Goal: Contribute content: Contribute content

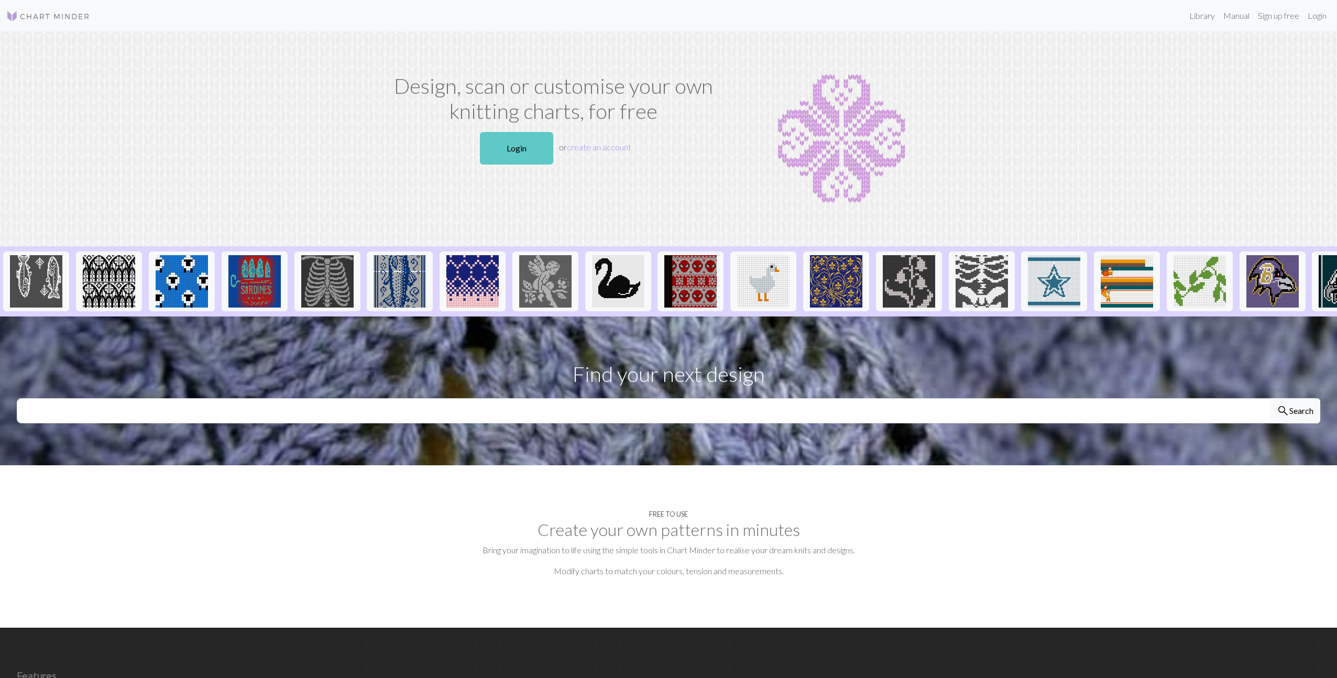
click at [509, 146] on link "Login" at bounding box center [516, 148] width 73 height 32
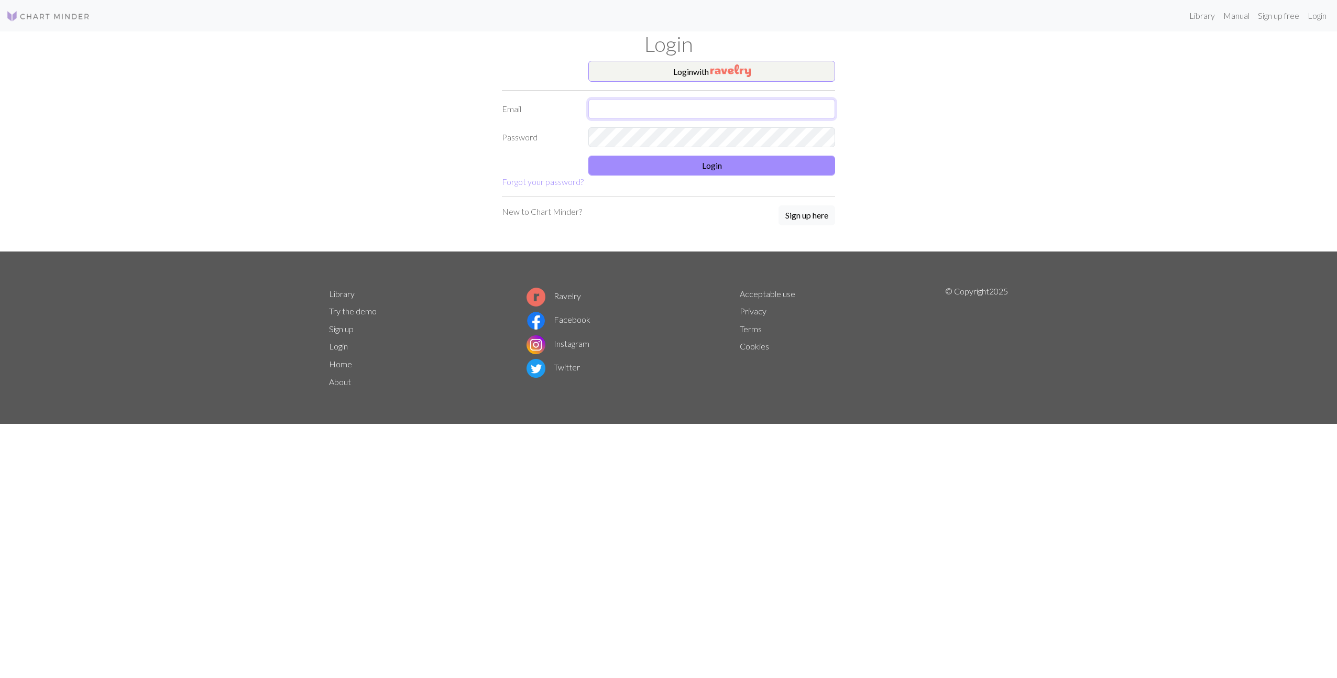
click at [650, 108] on input "text" at bounding box center [711, 109] width 247 height 20
click at [682, 72] on button "Login with" at bounding box center [711, 71] width 247 height 21
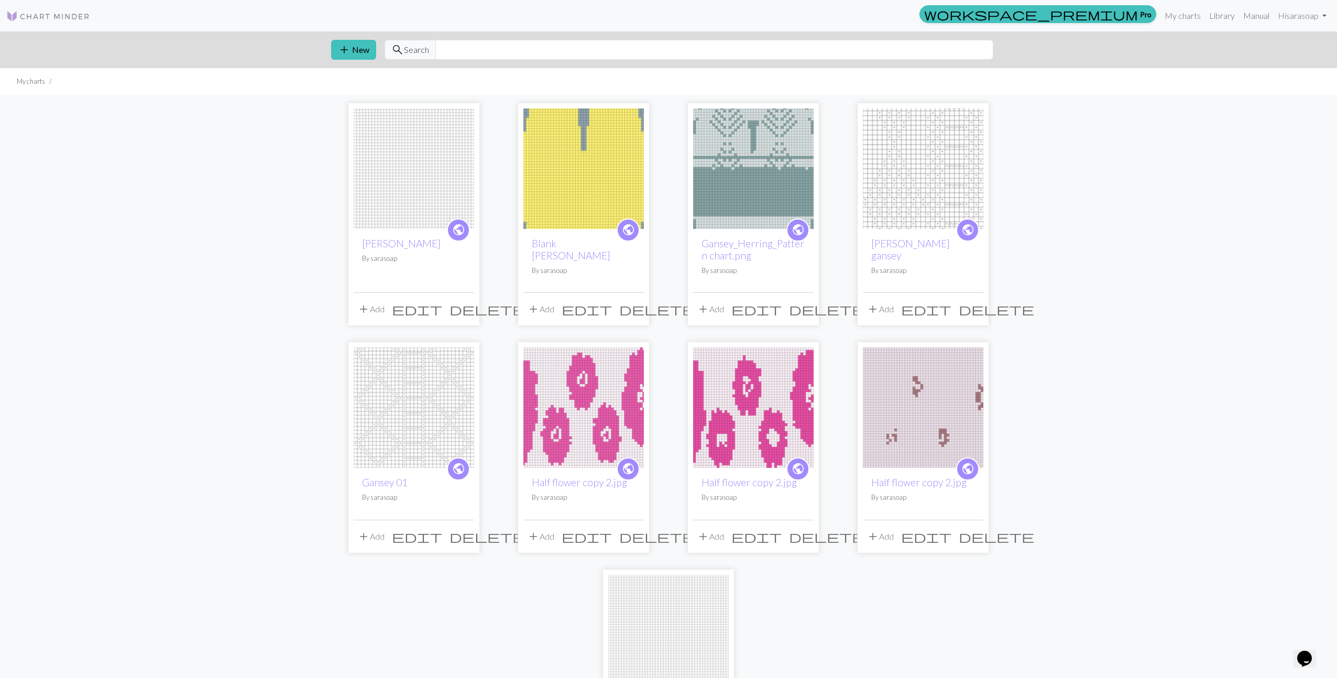
click at [434, 192] on img at bounding box center [414, 168] width 121 height 121
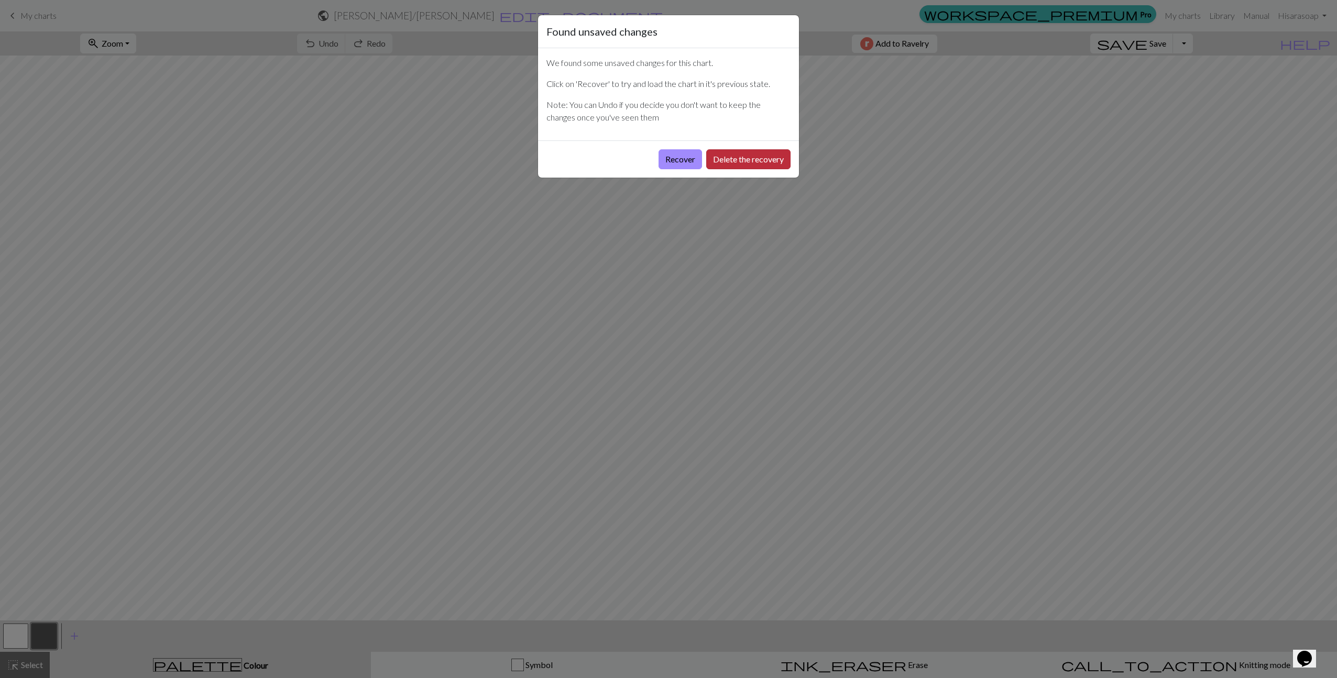
click at [721, 161] on button "Delete the recovery" at bounding box center [748, 159] width 84 height 20
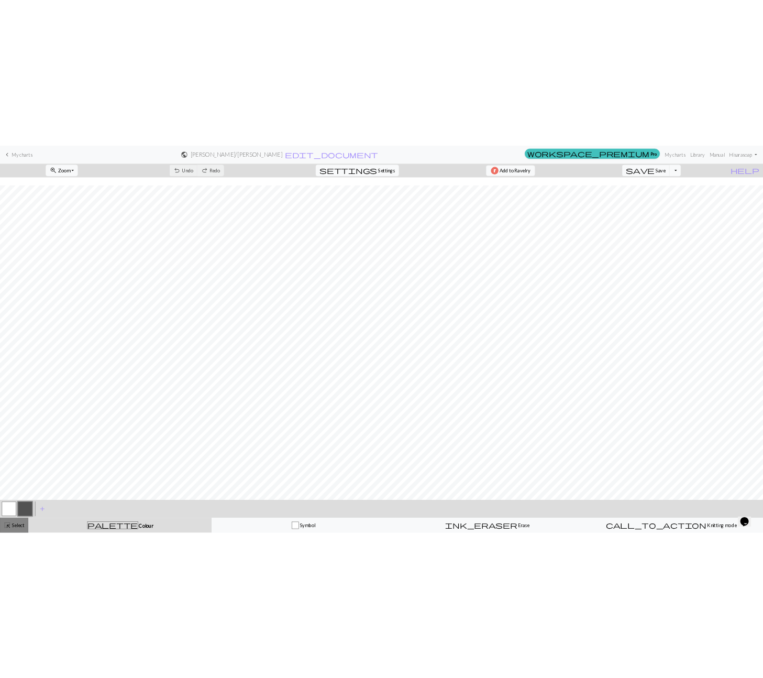
scroll to position [506, 0]
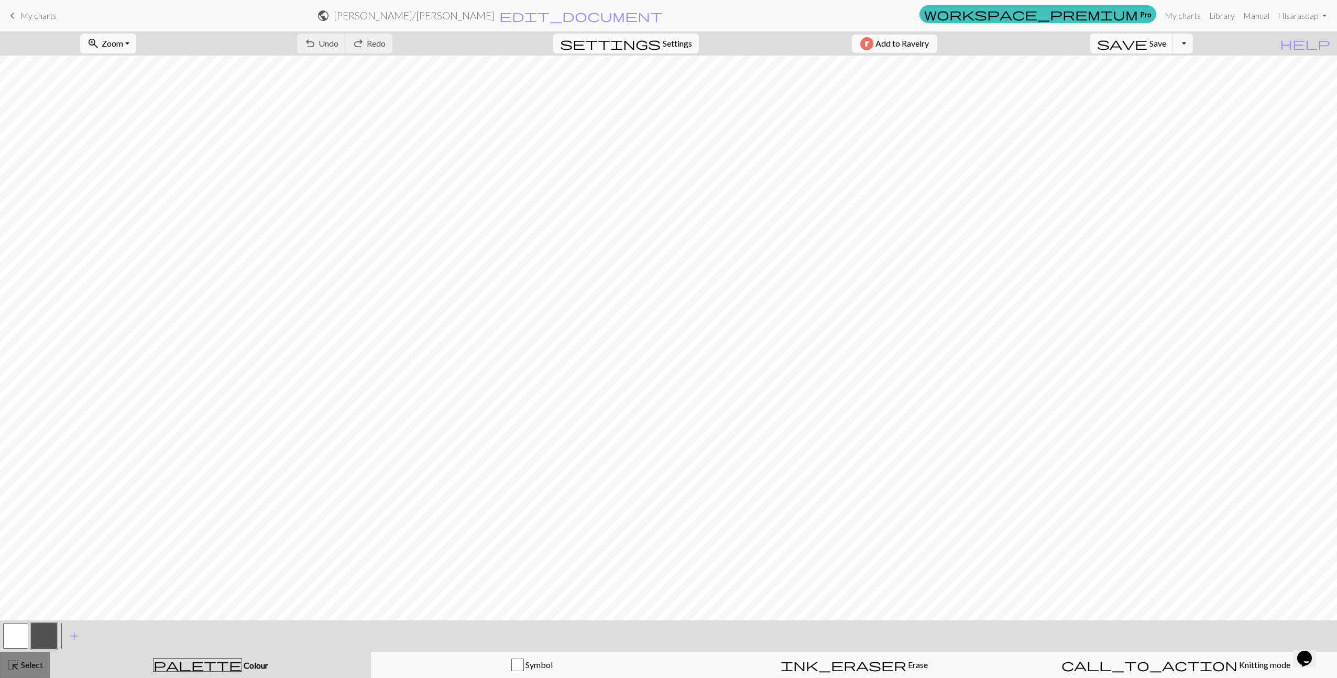
click at [24, 664] on span "Select" at bounding box center [31, 665] width 24 height 10
click at [27, 661] on span "Select" at bounding box center [31, 665] width 24 height 10
click at [1318, 18] on link "Hi sarasoap" at bounding box center [1302, 15] width 57 height 21
click at [1186, 18] on link "My charts" at bounding box center [1182, 15] width 45 height 21
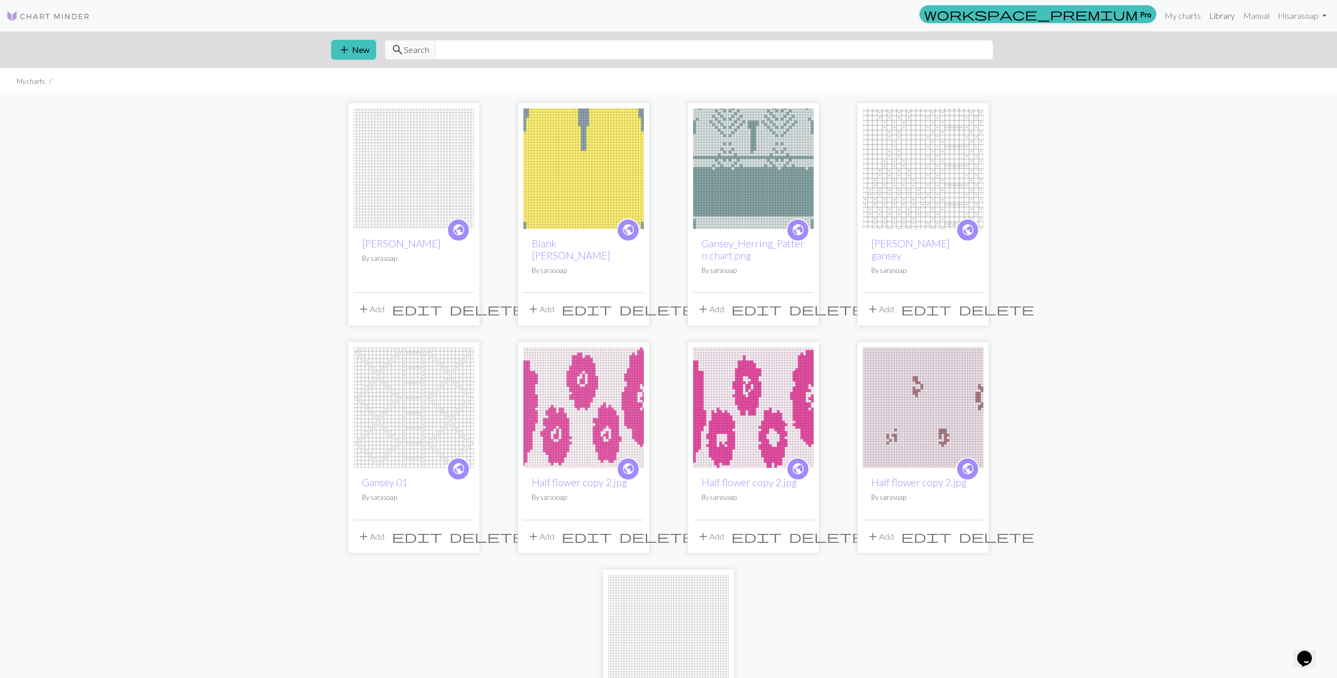
click at [1217, 17] on link "Library" at bounding box center [1222, 15] width 34 height 21
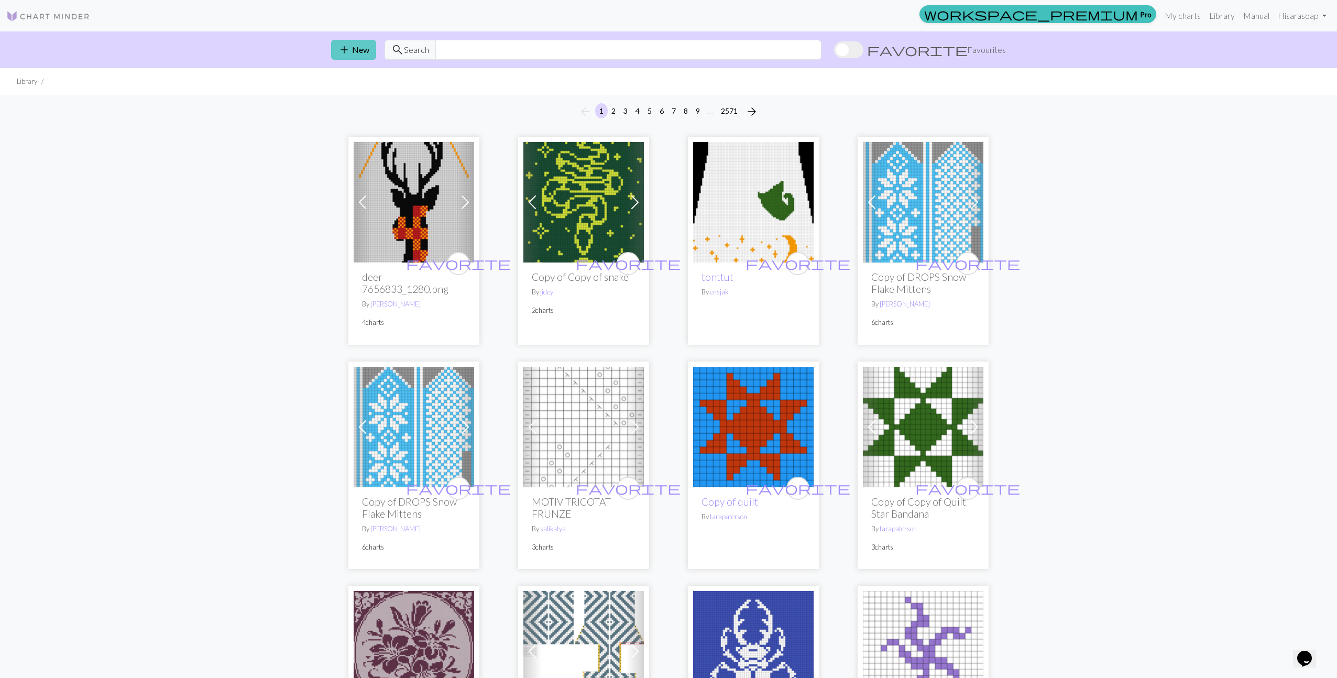
click at [354, 50] on button "add New" at bounding box center [353, 50] width 45 height 20
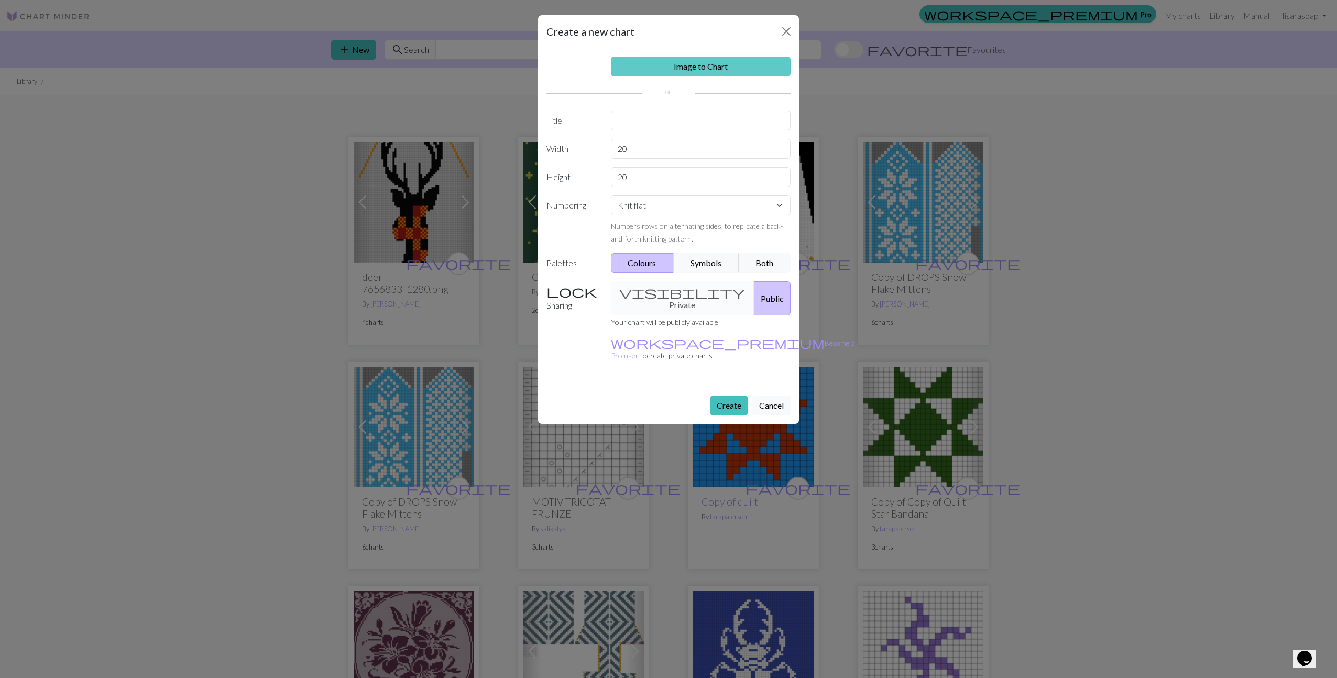
click at [673, 66] on link "Image to Chart" at bounding box center [701, 67] width 180 height 20
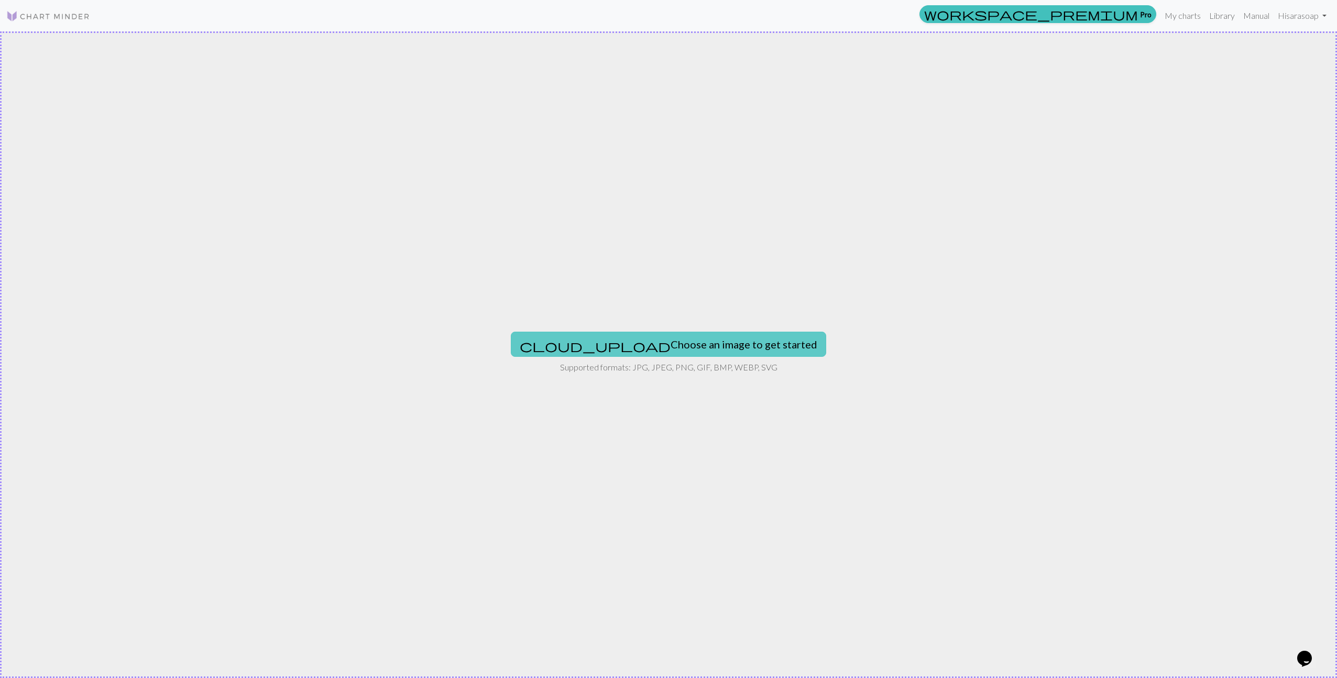
click at [644, 342] on button "cloud_upload Choose an image to get started" at bounding box center [668, 344] width 315 height 25
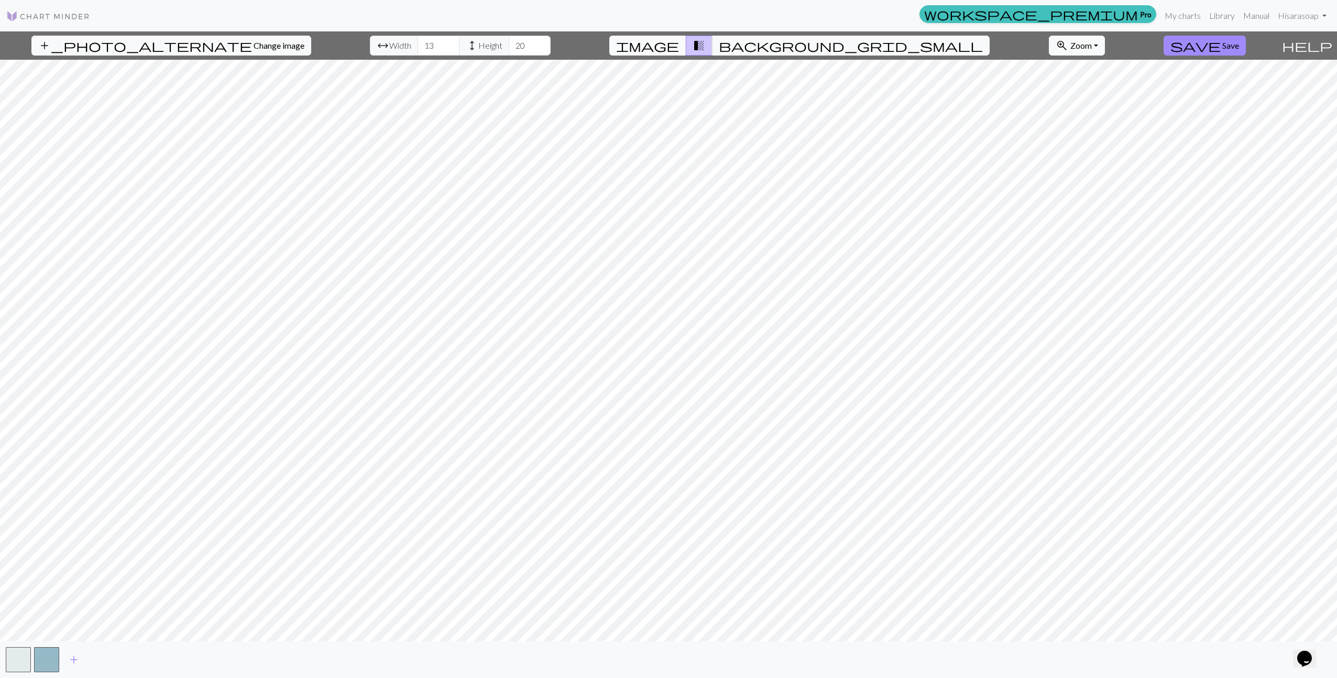
click at [679, 47] on span "image" at bounding box center [647, 45] width 63 height 15
click at [705, 46] on span "transition_fade" at bounding box center [699, 45] width 13 height 15
click at [759, 46] on span "background_grid_small" at bounding box center [851, 45] width 264 height 15
click at [679, 42] on span "image" at bounding box center [647, 45] width 63 height 15
drag, startPoint x: 403, startPoint y: 47, endPoint x: 390, endPoint y: 47, distance: 12.6
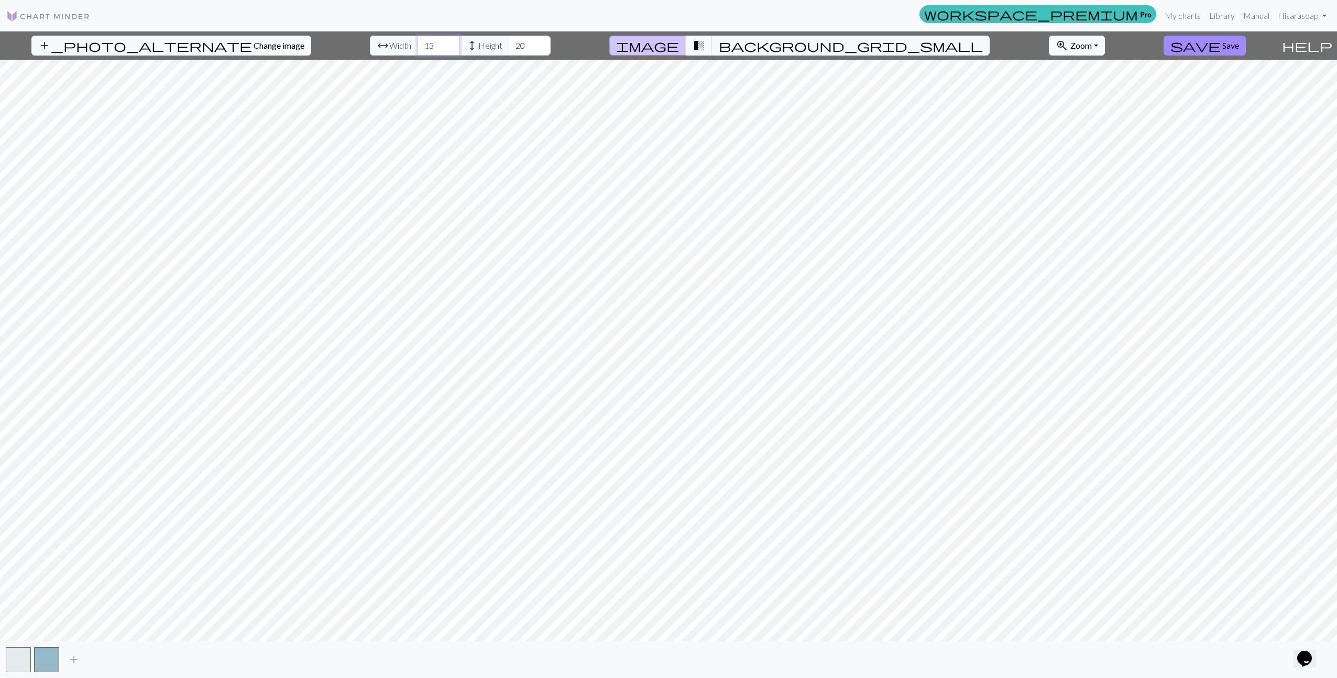
click at [418, 47] on input "13" at bounding box center [439, 46] width 42 height 20
type input "26"
type input "40"
click at [761, 43] on span "background_grid_small" at bounding box center [851, 45] width 264 height 15
click at [705, 45] on span "transition_fade" at bounding box center [699, 45] width 13 height 15
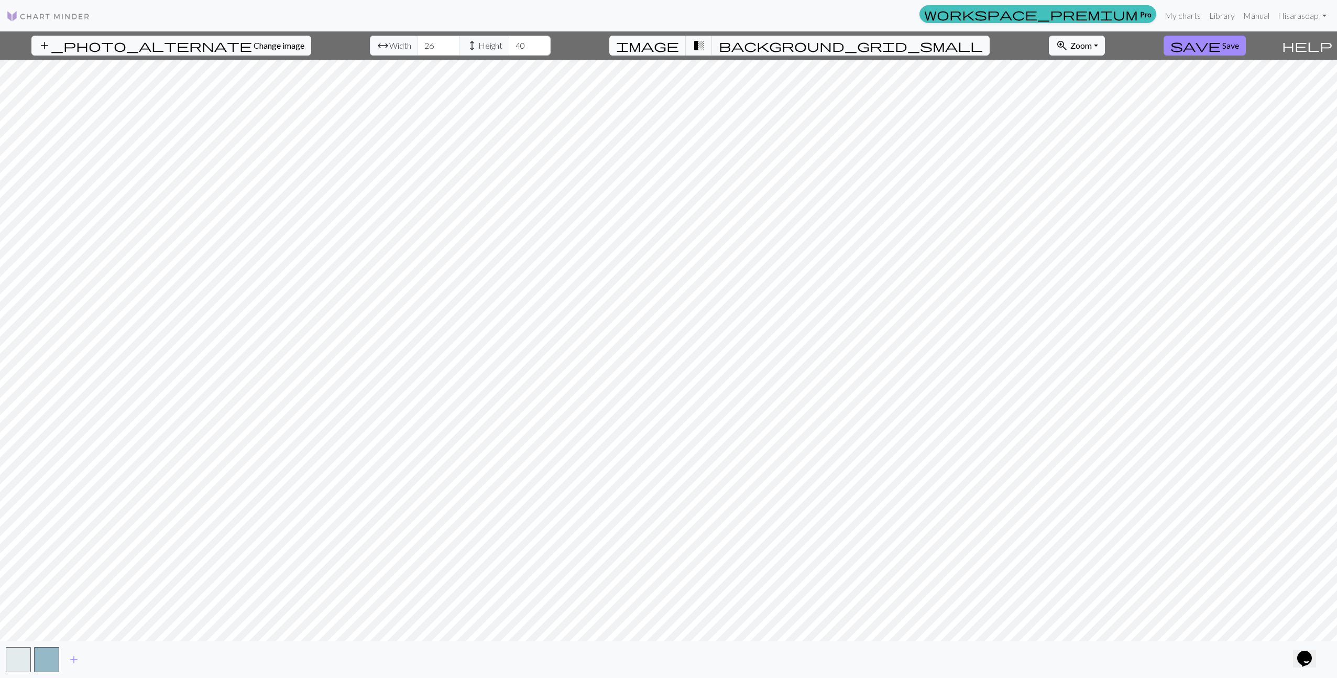
click at [686, 44] on button "image" at bounding box center [647, 46] width 77 height 20
click at [1193, 50] on span "save" at bounding box center [1195, 45] width 50 height 15
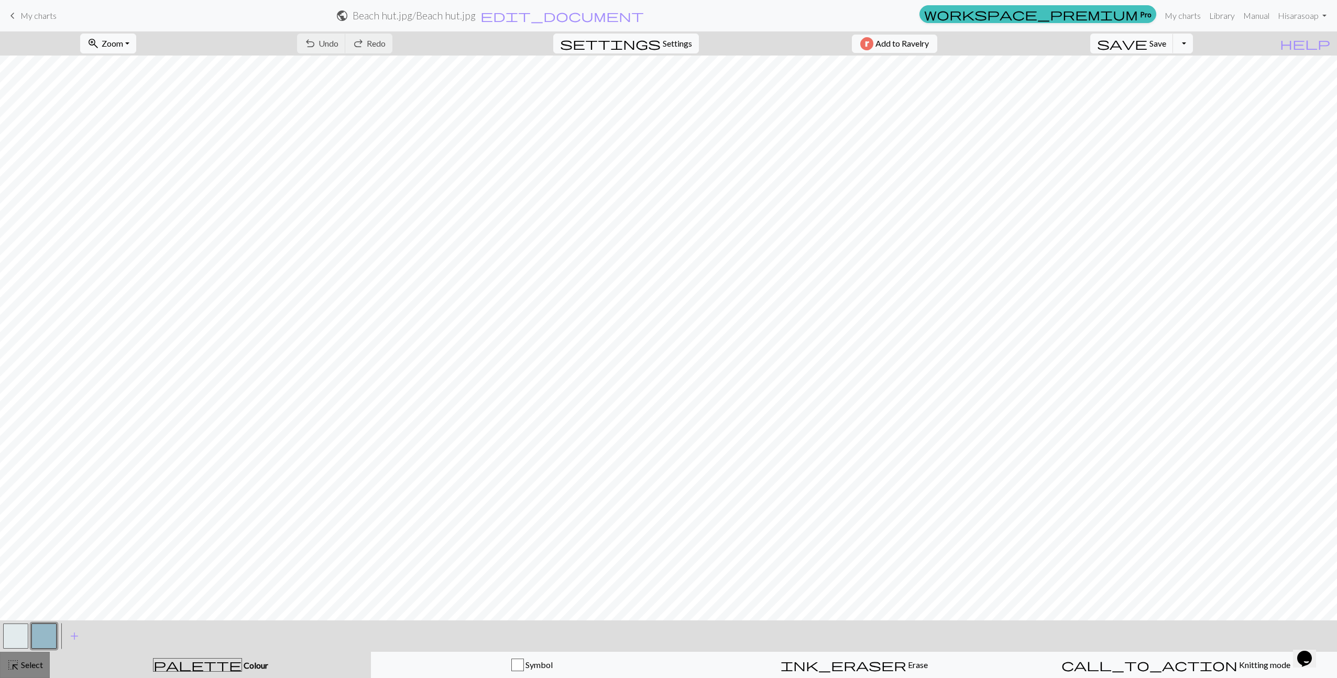
click at [34, 663] on span "Select" at bounding box center [31, 665] width 24 height 10
click at [520, 661] on div "button" at bounding box center [517, 665] width 13 height 13
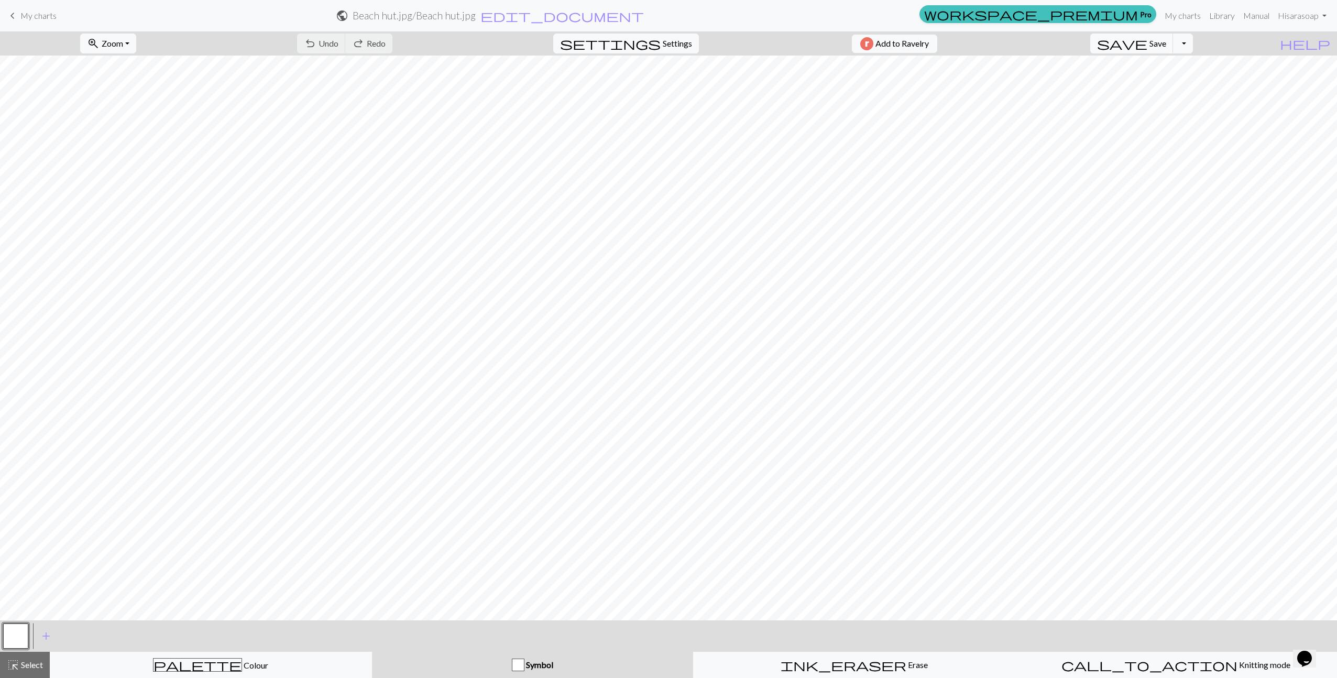
click at [565, 665] on div "Symbol" at bounding box center [532, 665] width 309 height 13
click at [47, 635] on span "add" at bounding box center [46, 636] width 13 height 15
click at [49, 638] on button "button" at bounding box center [43, 635] width 25 height 25
click at [43, 630] on button "button" at bounding box center [43, 635] width 25 height 25
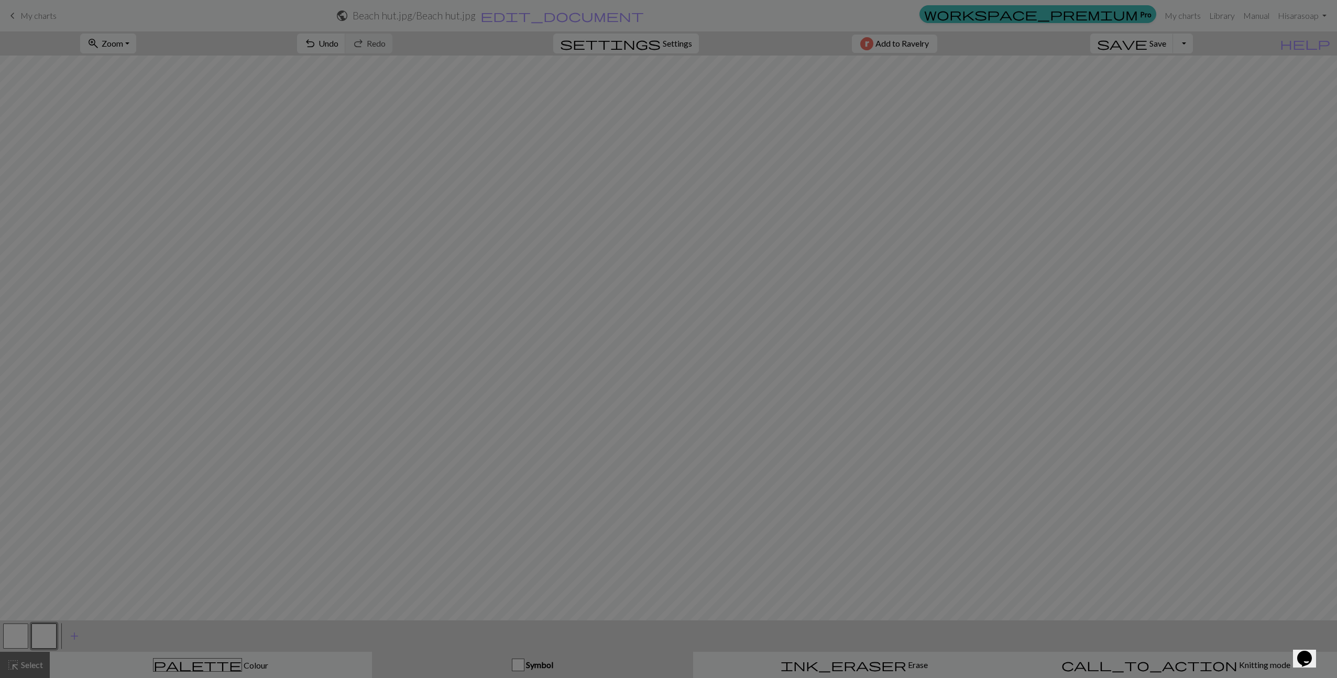
click at [43, 630] on div "Edit symbol Name d f g h j k p s t F H J O P T / | 0 1 2 3 4 5 6 7 8 9 e m n G …" at bounding box center [668, 339] width 1337 height 678
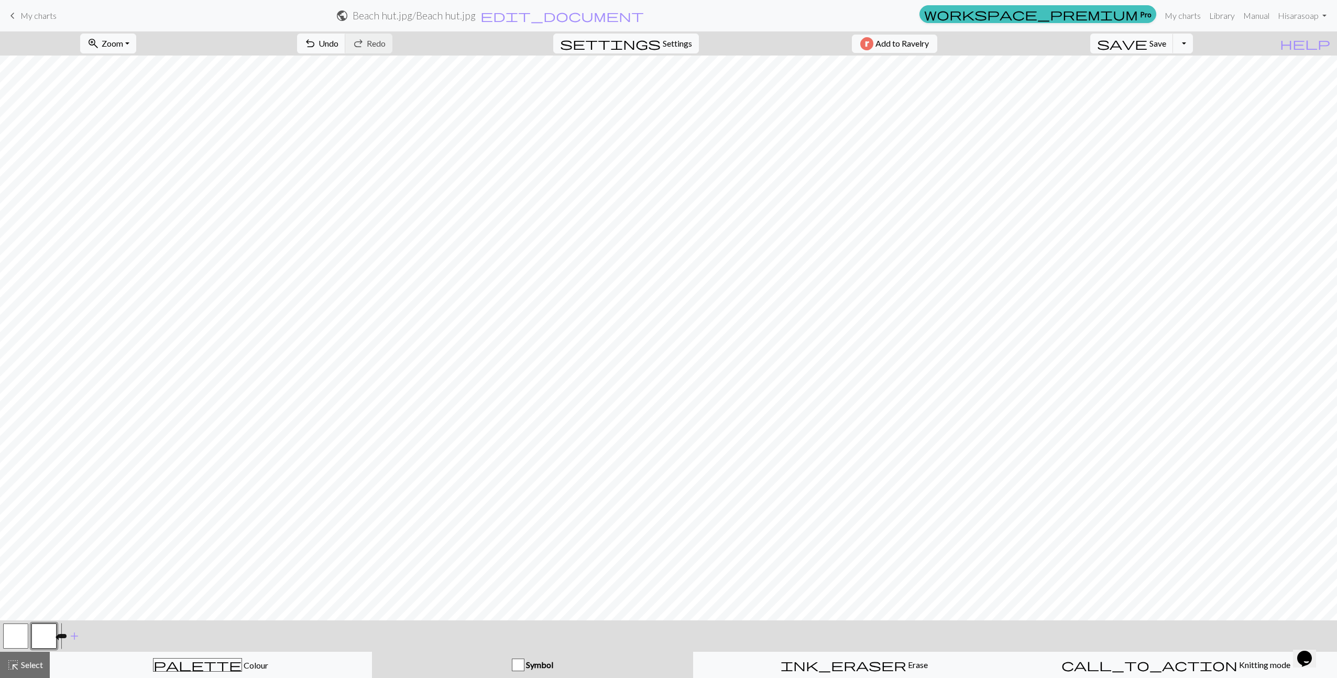
click at [48, 632] on button "button" at bounding box center [43, 635] width 25 height 25
click at [48, 632] on div "Edit symbol Name d f g h j k p s t F H J O P T / | 0 1 2 3 4 5 6 7 8 9 e m n G …" at bounding box center [668, 339] width 1337 height 678
click at [48, 632] on button "button" at bounding box center [43, 635] width 25 height 25
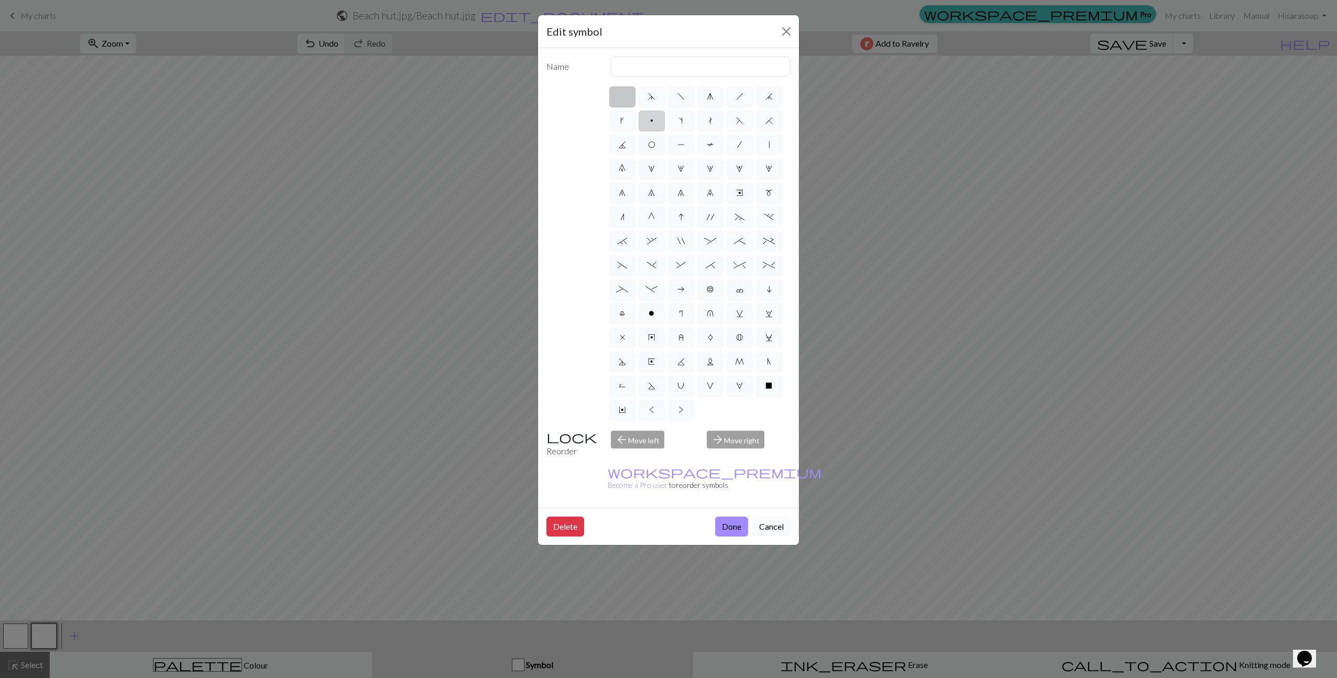
click at [647, 123] on label "p" at bounding box center [652, 121] width 26 height 21
click at [650, 121] on input "p" at bounding box center [653, 117] width 7 height 7
radio input "true"
type input "purl"
click at [732, 517] on button "Done" at bounding box center [731, 527] width 33 height 20
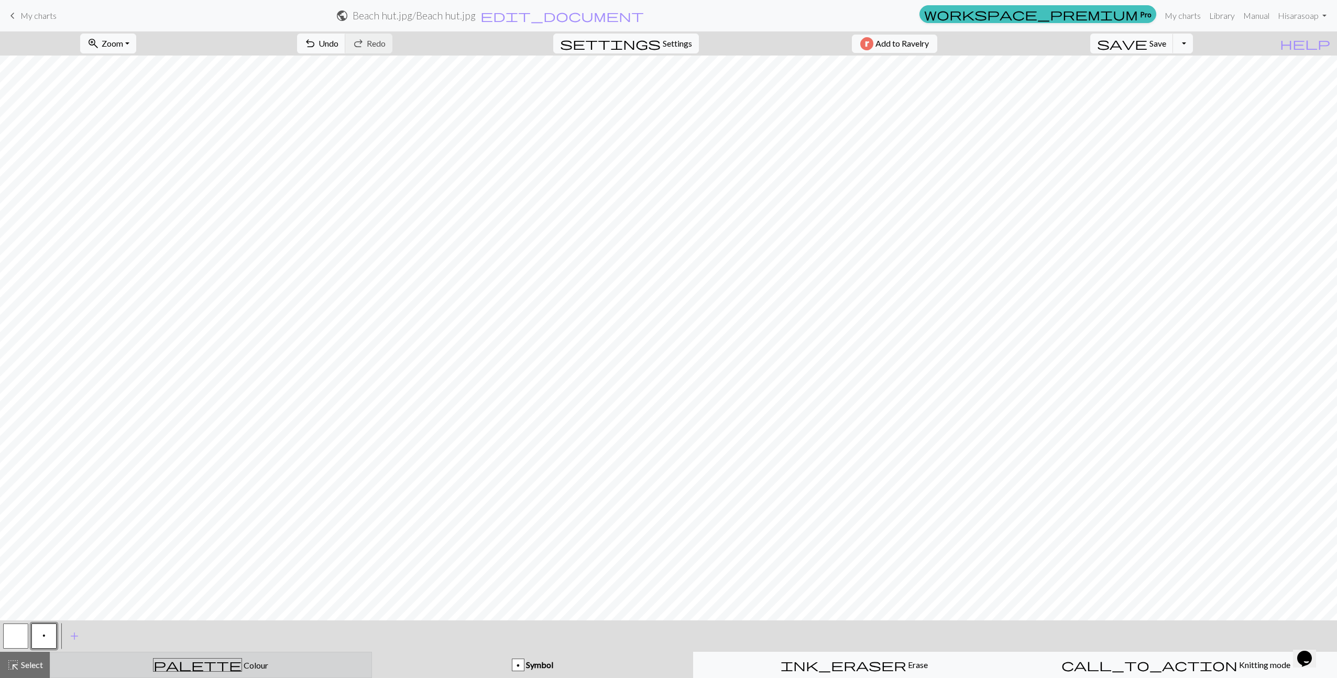
click at [266, 660] on div "palette Colour Colour" at bounding box center [211, 665] width 309 height 14
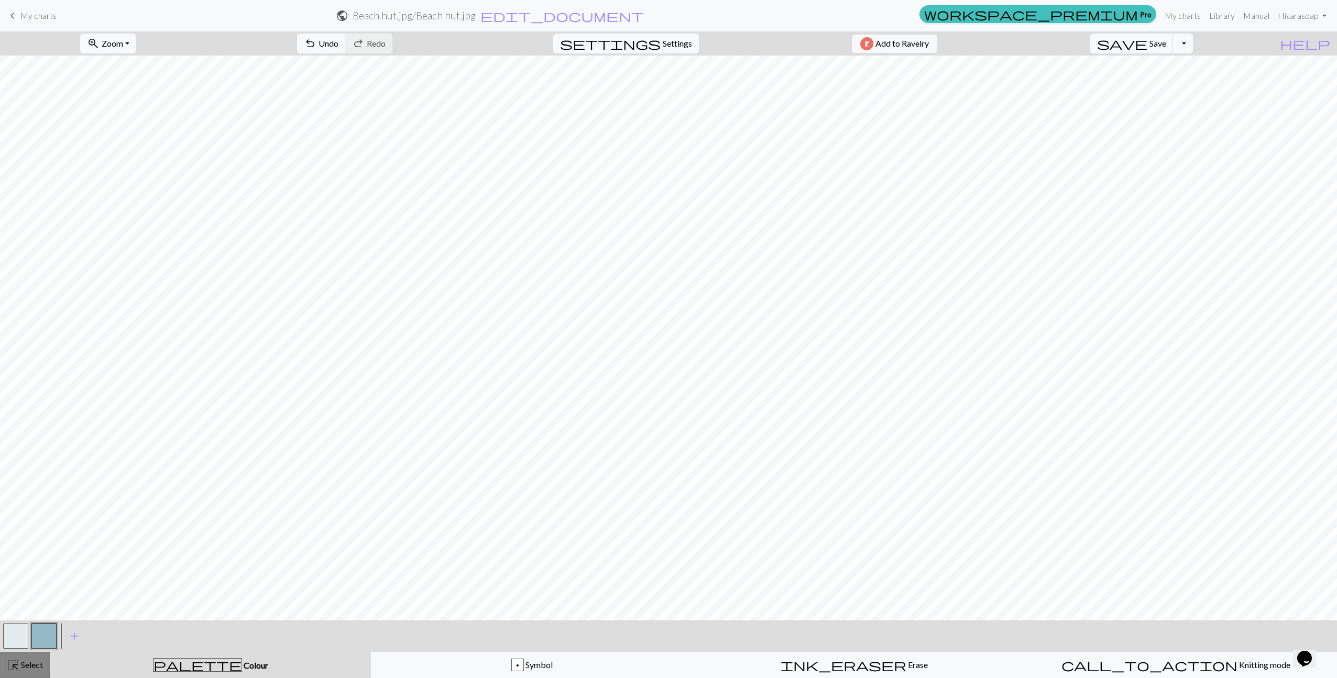
click at [36, 666] on span "Select" at bounding box center [31, 665] width 24 height 10
click at [338, 45] on span "Undo" at bounding box center [329, 43] width 20 height 10
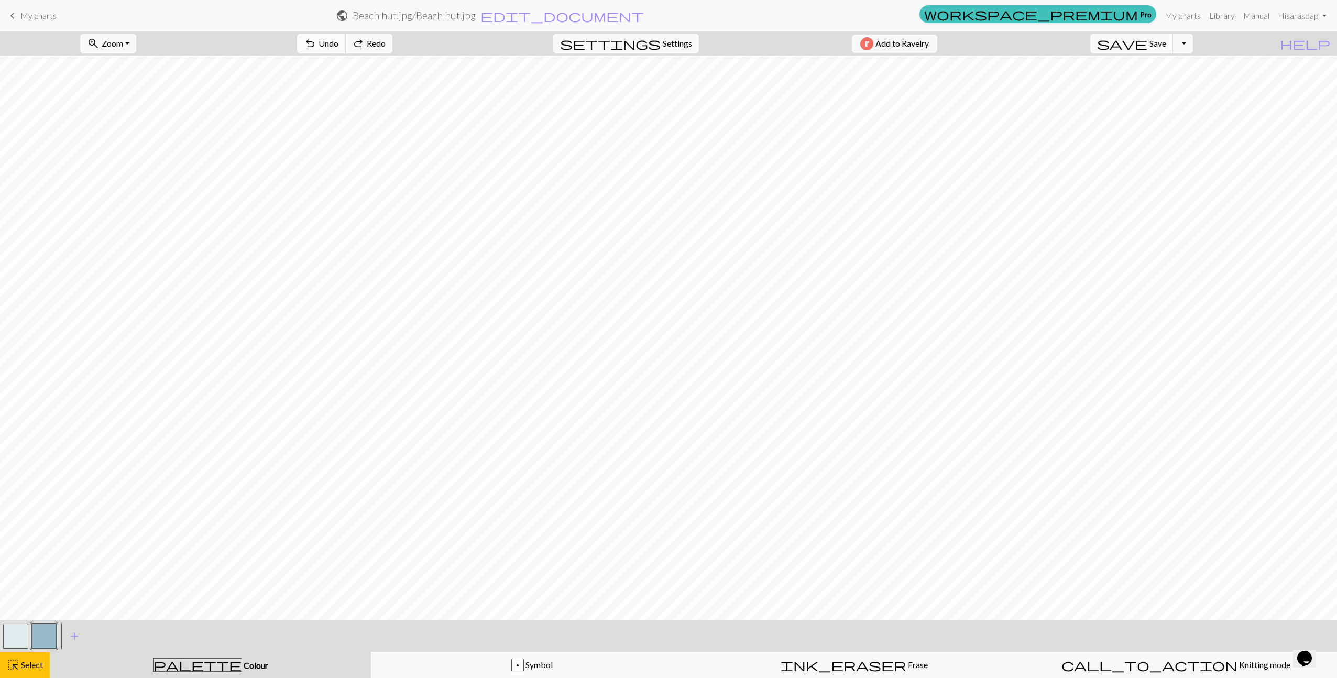
click at [338, 45] on span "Undo" at bounding box center [329, 43] width 20 height 10
click at [376, 45] on div "undo Undo Undo redo Redo Redo" at bounding box center [344, 43] width 111 height 24
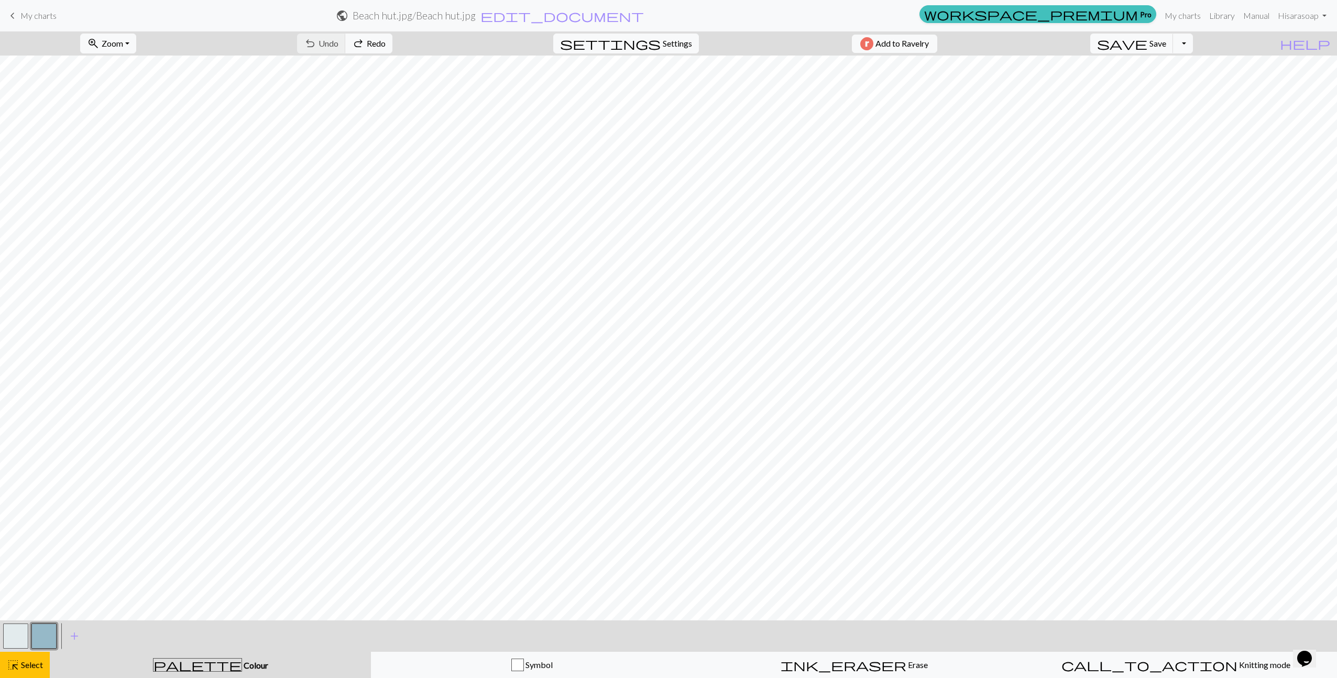
click at [214, 674] on button "palette Colour Colour" at bounding box center [210, 665] width 321 height 26
click at [242, 666] on span "Colour" at bounding box center [255, 665] width 26 height 10
click at [1238, 667] on span "Knitting mode" at bounding box center [1264, 665] width 53 height 10
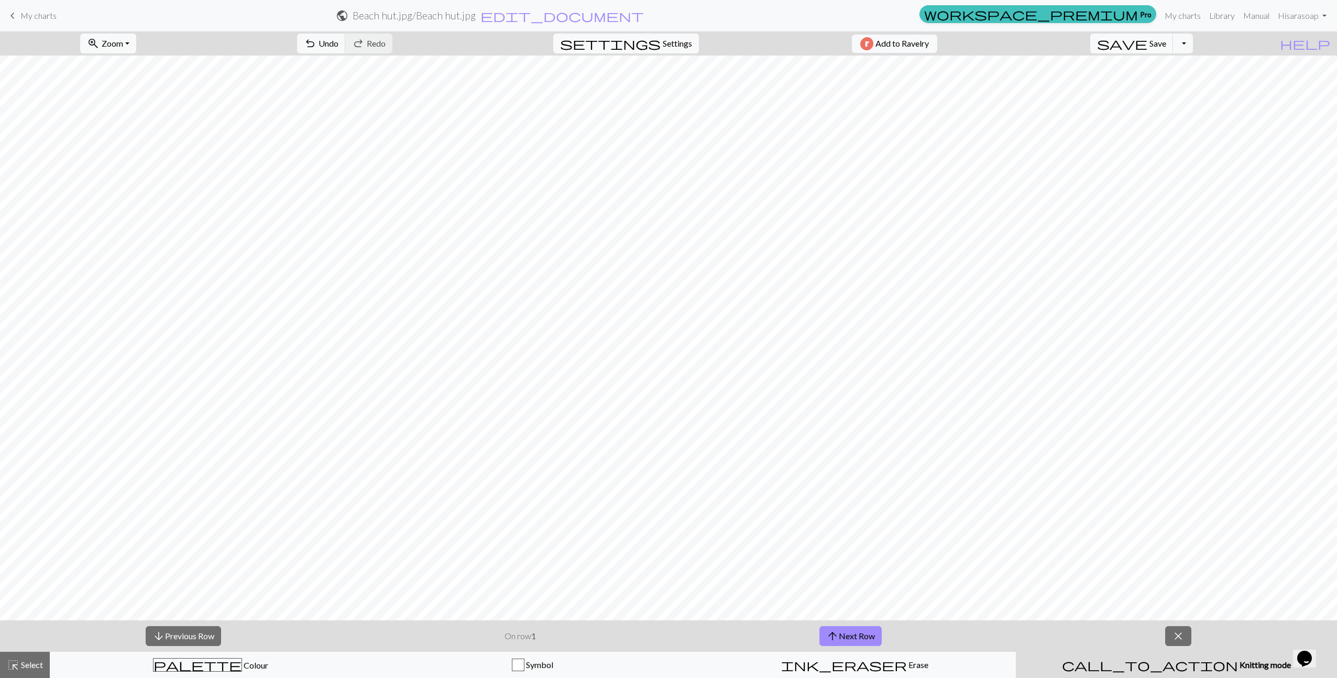
click at [1238, 666] on span "Knitting mode" at bounding box center [1264, 665] width 53 height 10
click at [1178, 632] on span "close" at bounding box center [1178, 636] width 13 height 15
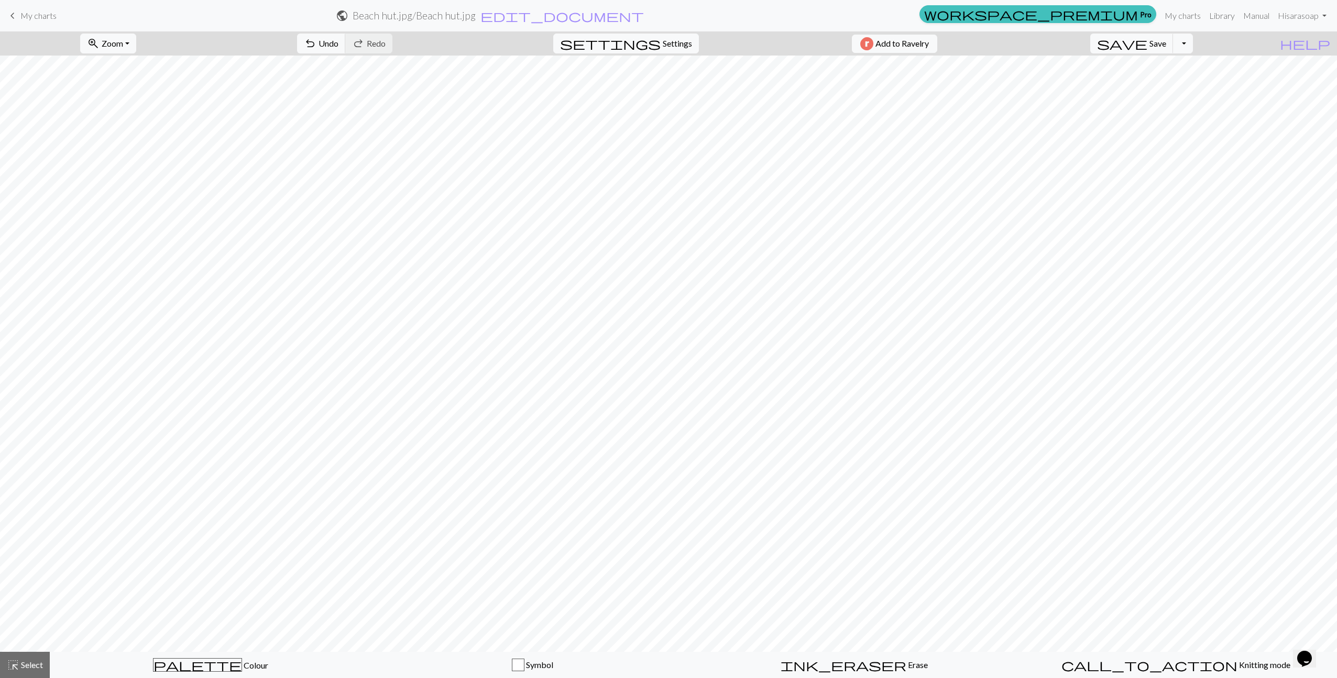
click at [476, 15] on h2 "Beach hut.jpg / Beach hut.jpg" at bounding box center [414, 15] width 123 height 12
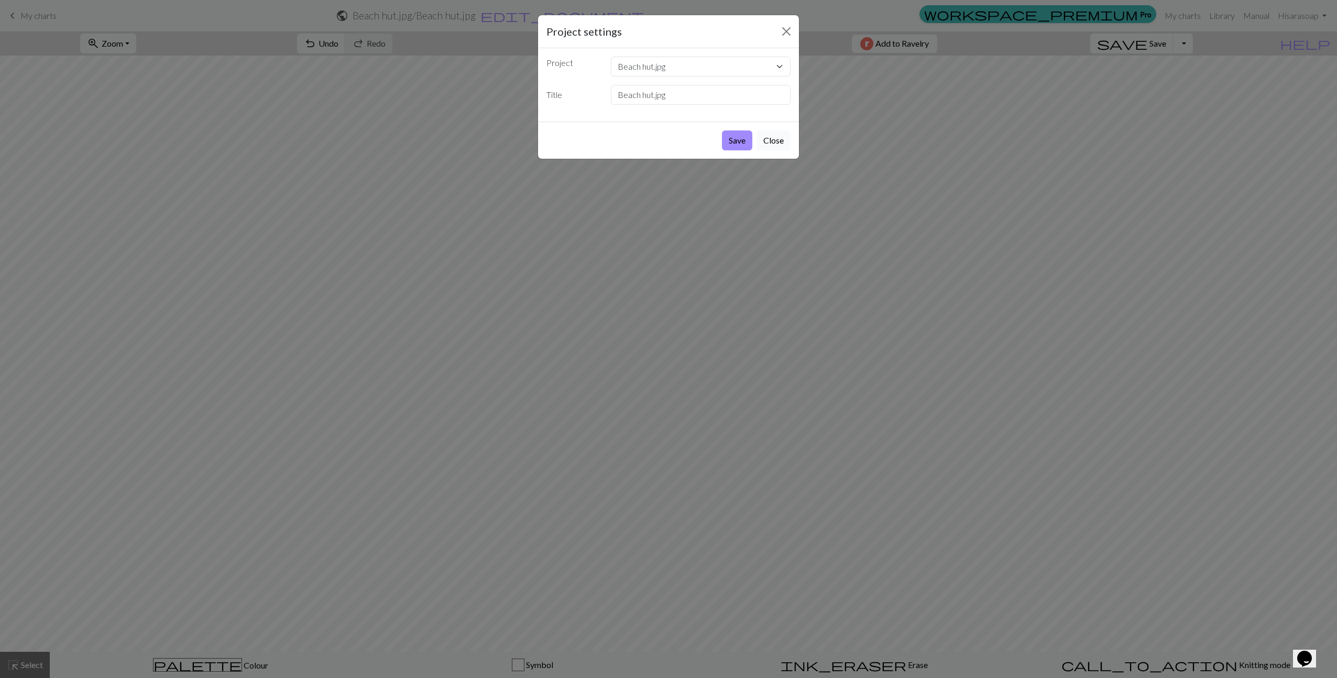
drag, startPoint x: 769, startPoint y: 139, endPoint x: 762, endPoint y: 139, distance: 6.8
click at [769, 139] on button "Close" at bounding box center [774, 140] width 34 height 20
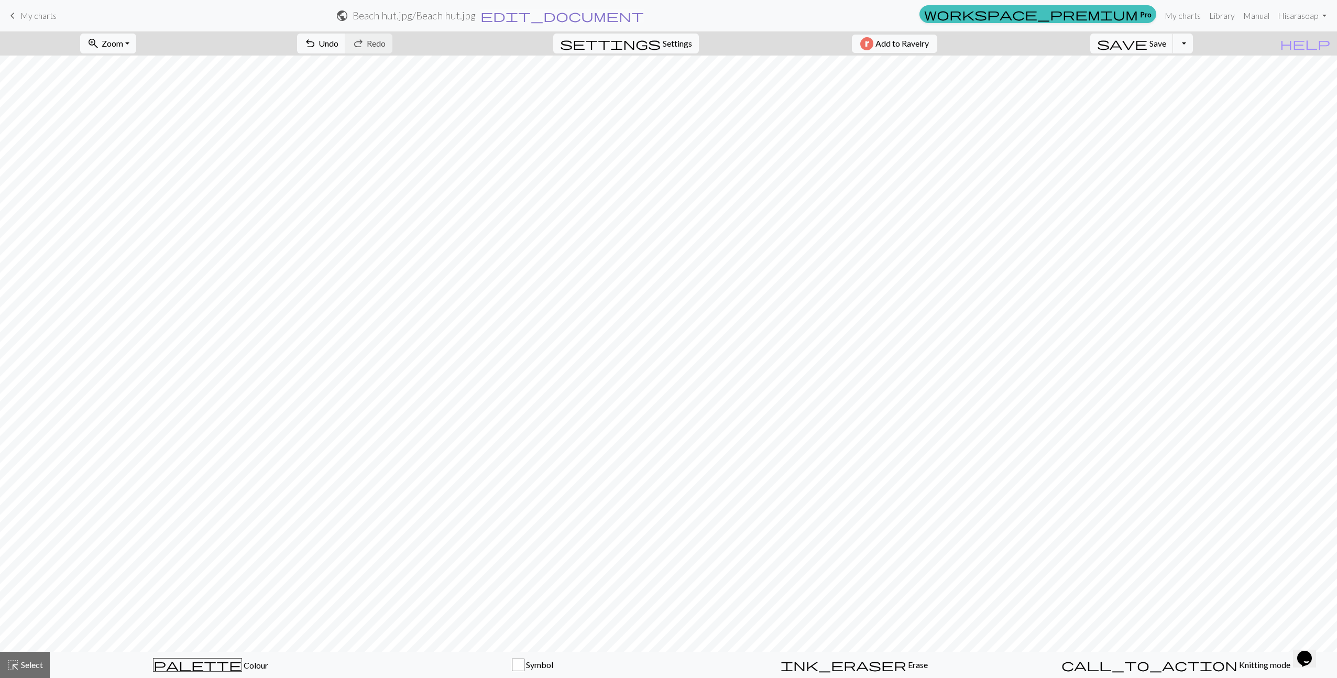
click at [644, 16] on span "edit_document" at bounding box center [561, 15] width 163 height 15
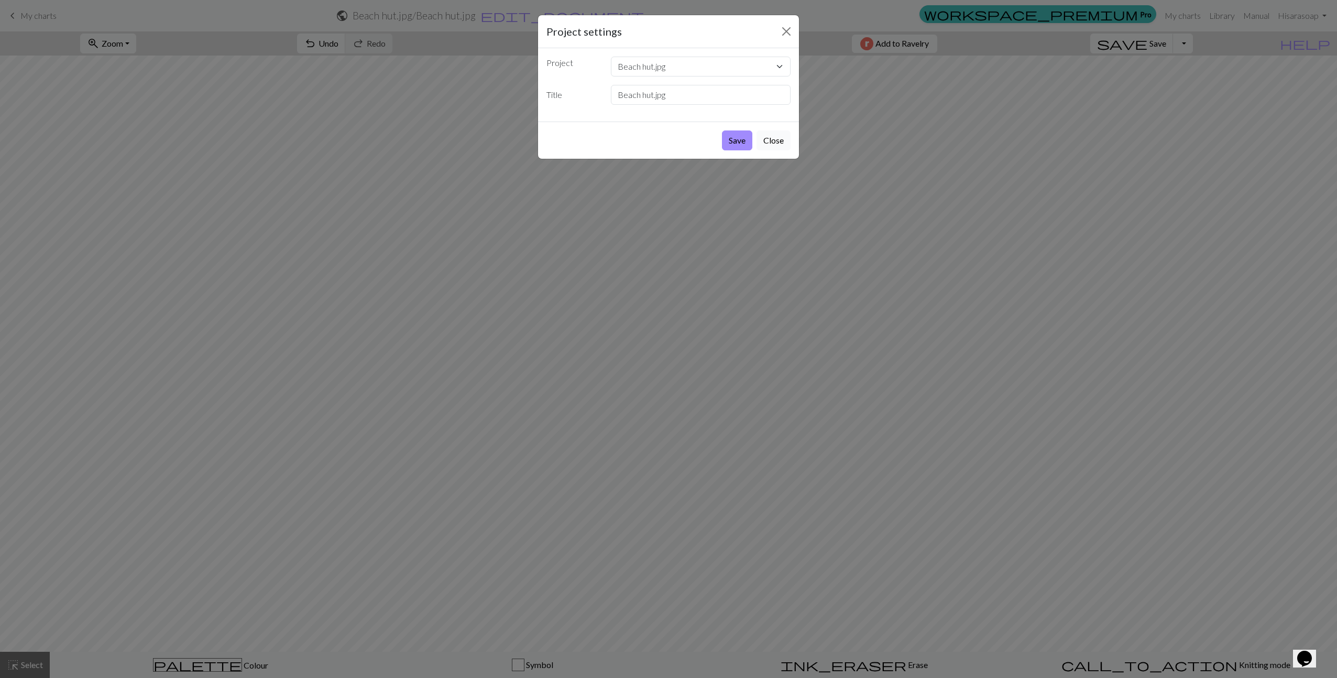
click at [773, 141] on button "Close" at bounding box center [774, 140] width 34 height 20
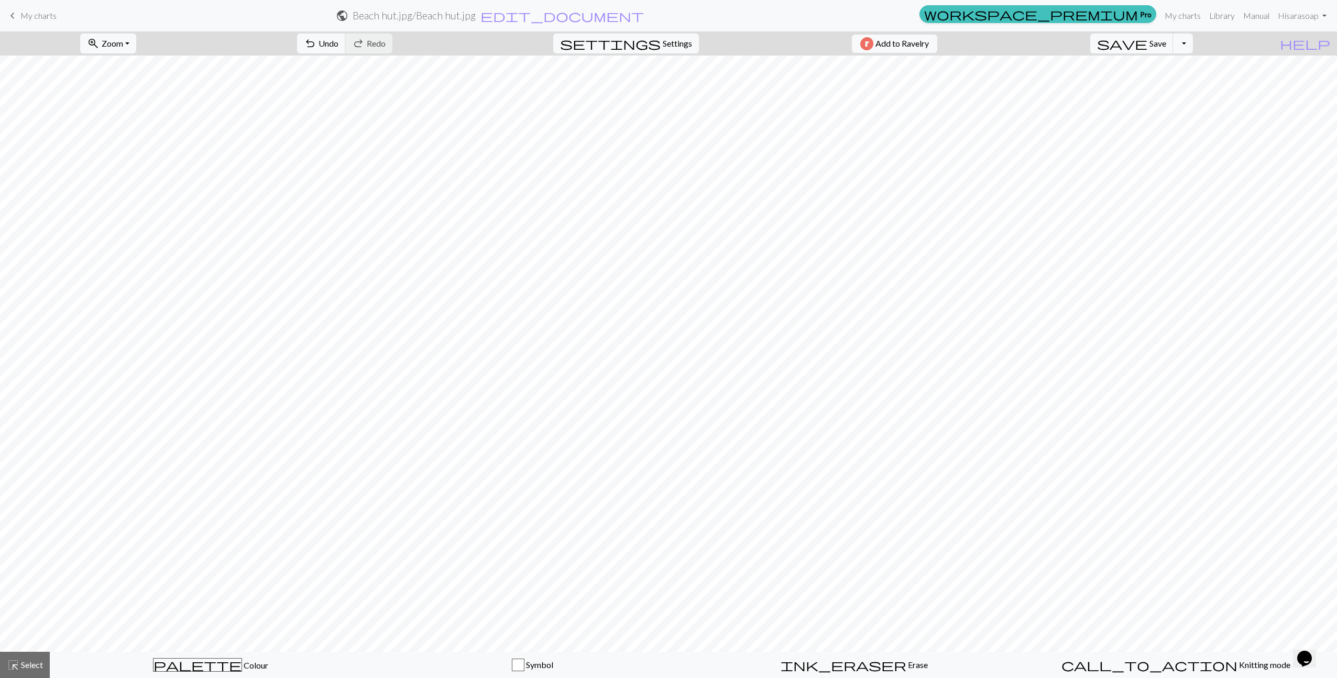
click at [17, 10] on span "keyboard_arrow_left" at bounding box center [12, 15] width 13 height 15
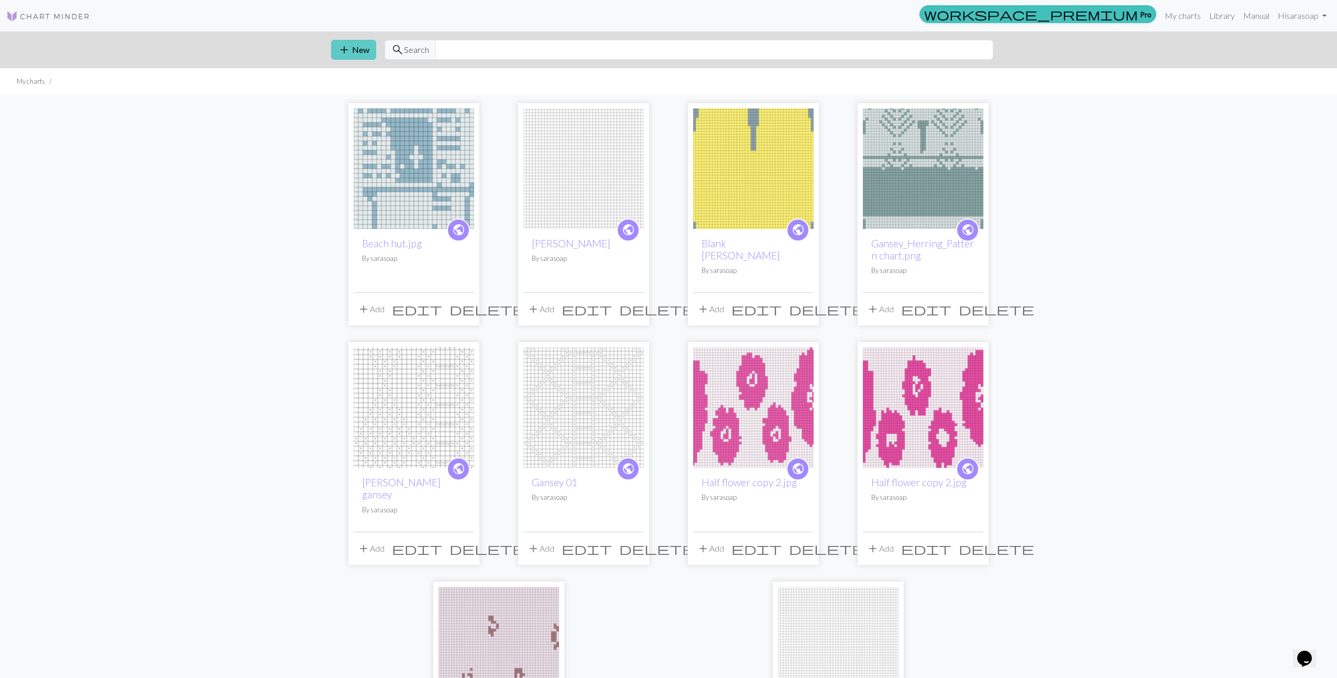
click at [349, 54] on span "add" at bounding box center [344, 49] width 13 height 15
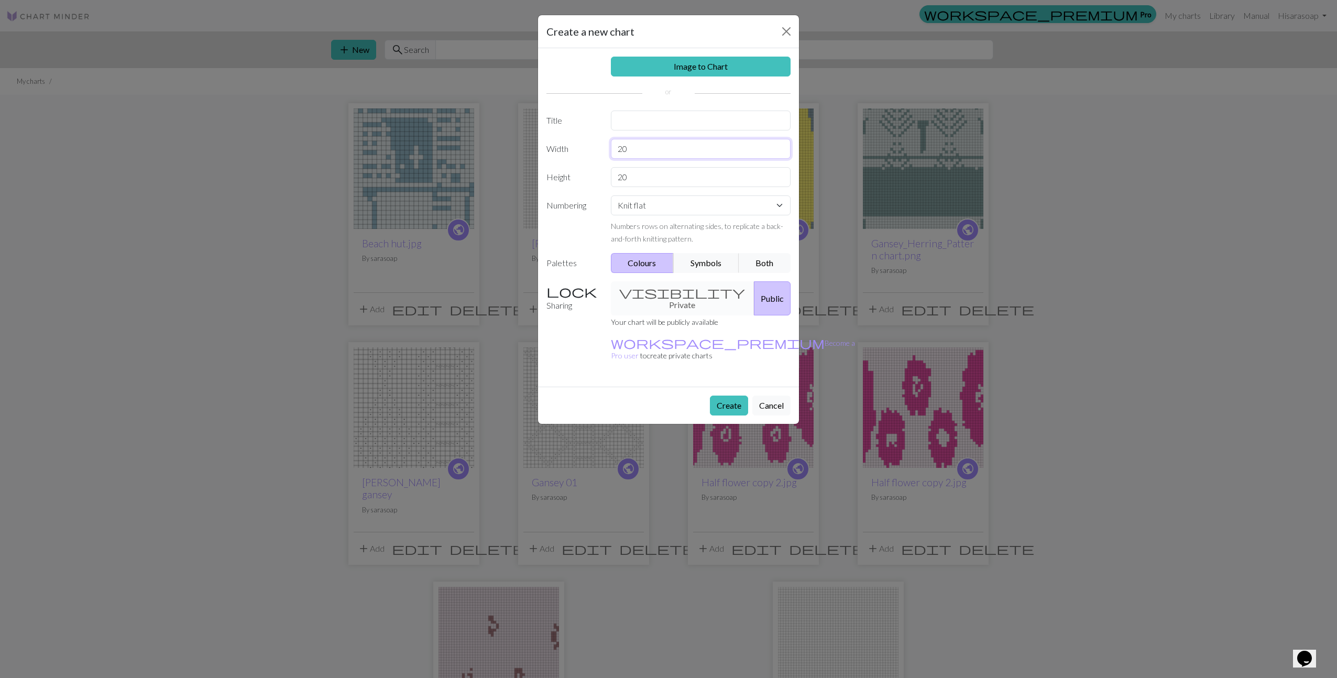
drag, startPoint x: 645, startPoint y: 149, endPoint x: 603, endPoint y: 154, distance: 42.8
click at [603, 154] on div "Width 20" at bounding box center [668, 149] width 257 height 20
click at [676, 61] on link "Image to Chart" at bounding box center [701, 67] width 180 height 20
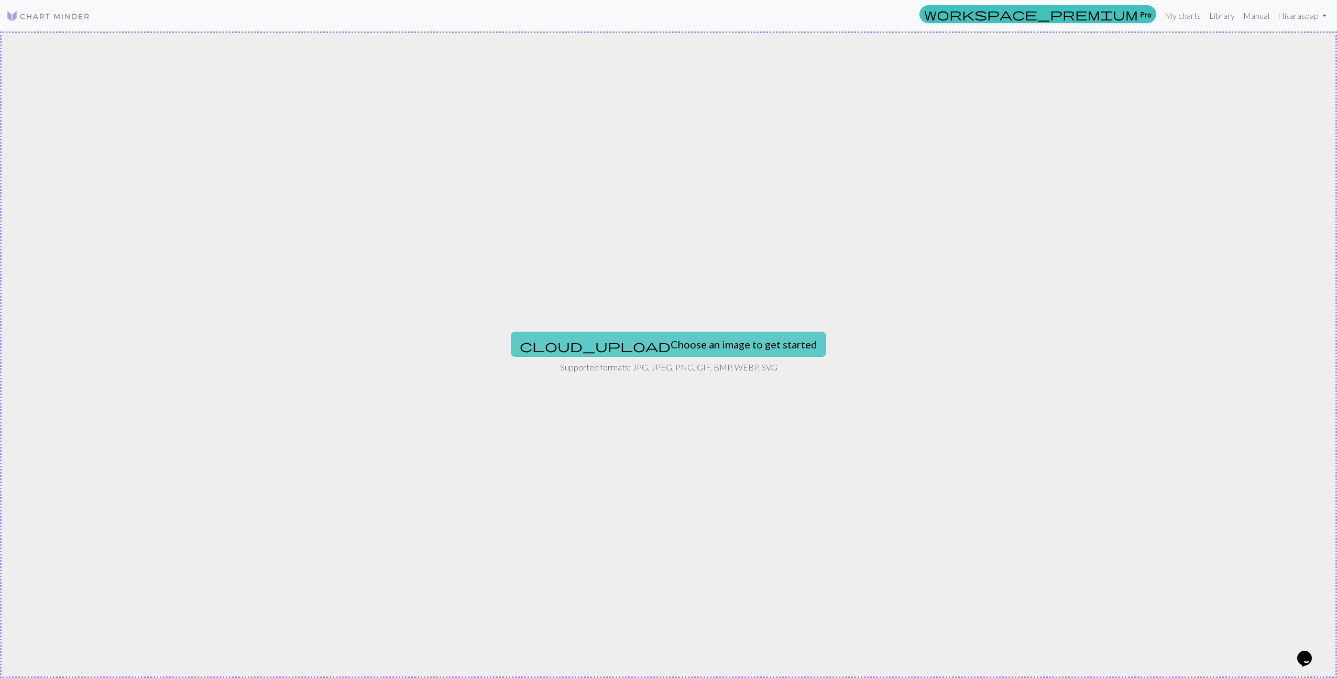
click at [688, 347] on button "cloud_upload Choose an image to get started" at bounding box center [668, 344] width 315 height 25
type input "C:\fakepath\Beach hut.jpg"
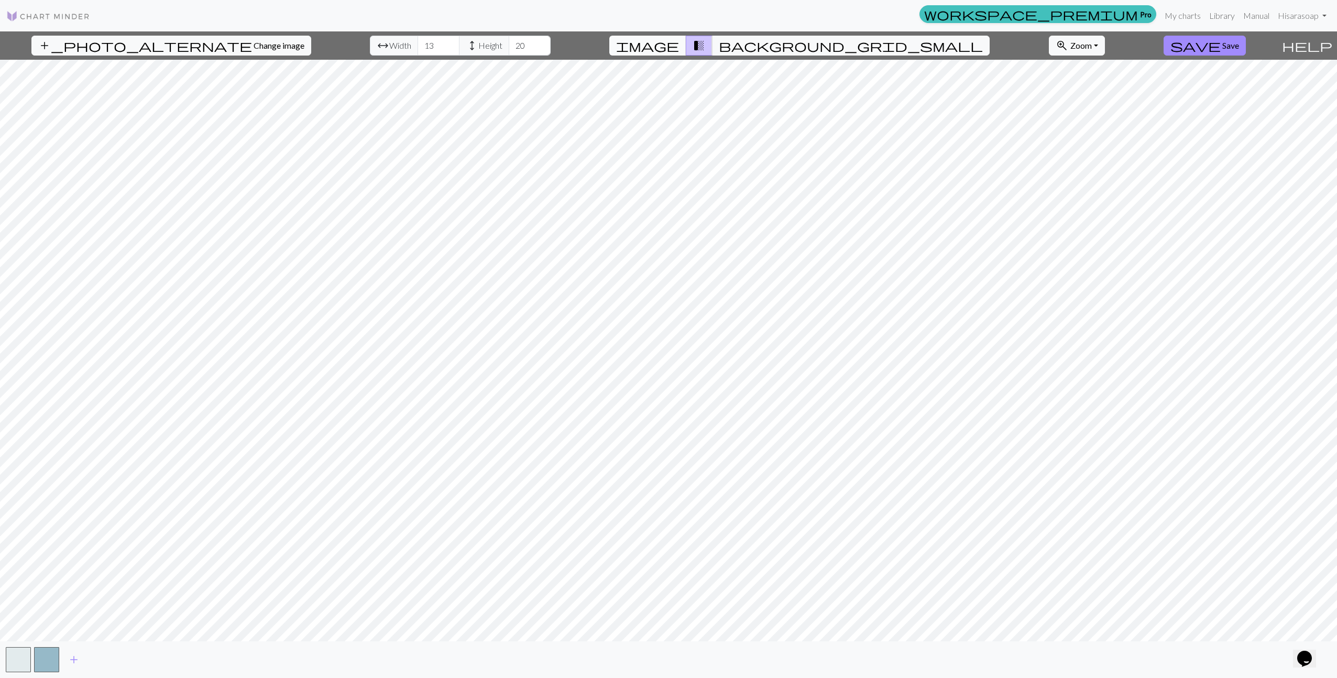
click at [679, 48] on span "image" at bounding box center [647, 45] width 63 height 15
drag, startPoint x: 410, startPoint y: 49, endPoint x: 391, endPoint y: 50, distance: 18.9
click at [418, 50] on input "13" at bounding box center [439, 46] width 42 height 20
type input "26"
drag, startPoint x: 498, startPoint y: 50, endPoint x: 486, endPoint y: 50, distance: 11.5
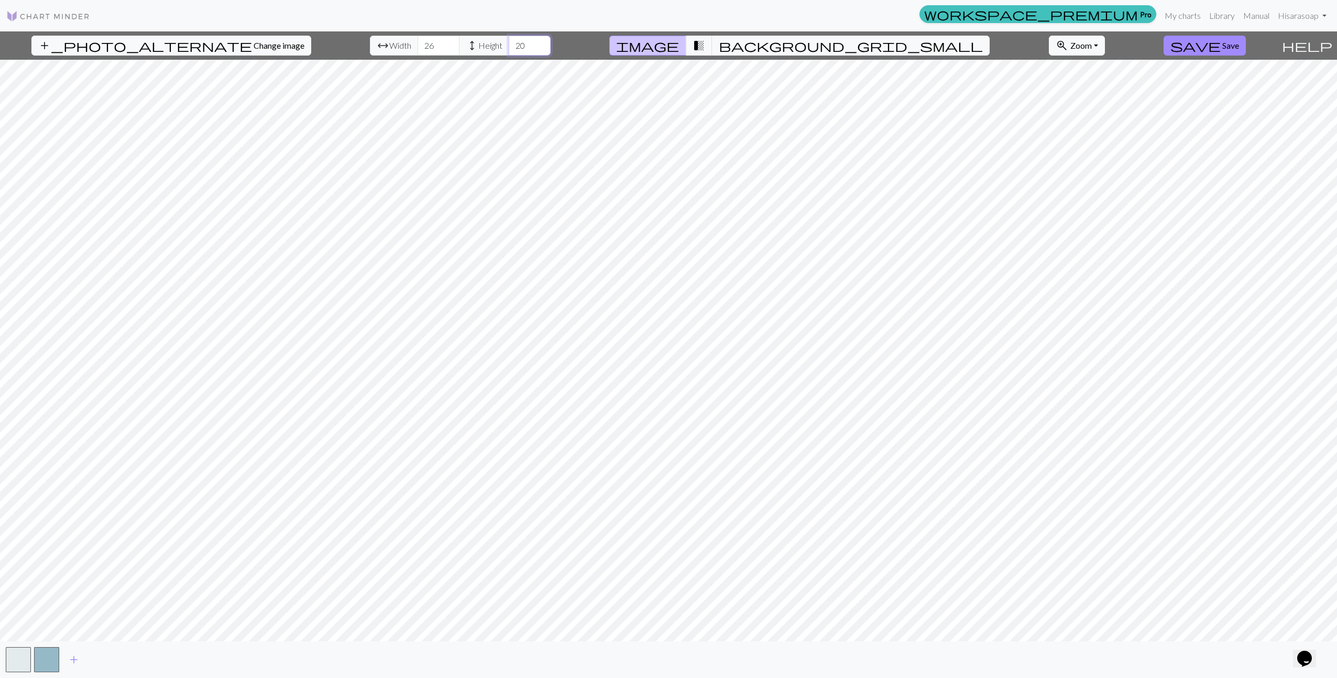
click at [509, 50] on input "20" at bounding box center [530, 46] width 42 height 20
type input "40"
click at [1070, 46] on span "Zoom" at bounding box center [1080, 45] width 21 height 10
click at [1324, 45] on span "help" at bounding box center [1307, 45] width 50 height 15
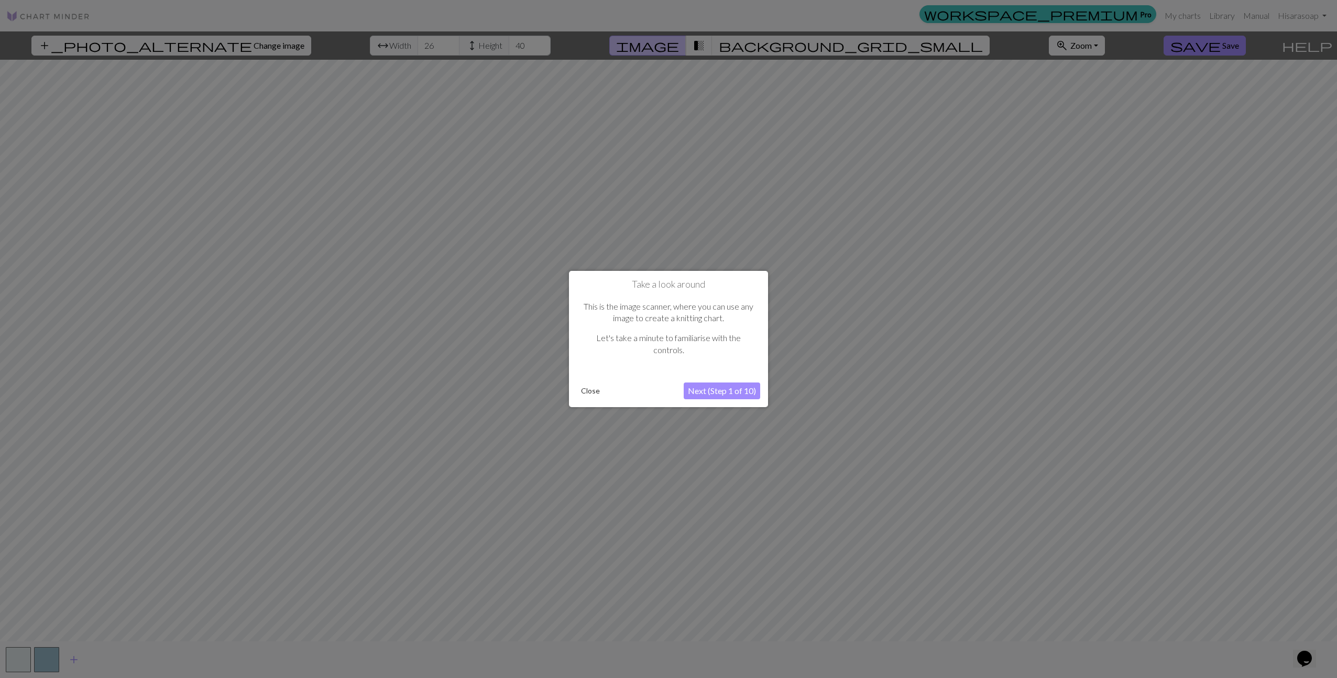
click at [718, 390] on button "Next (Step 1 of 10)" at bounding box center [722, 390] width 76 height 17
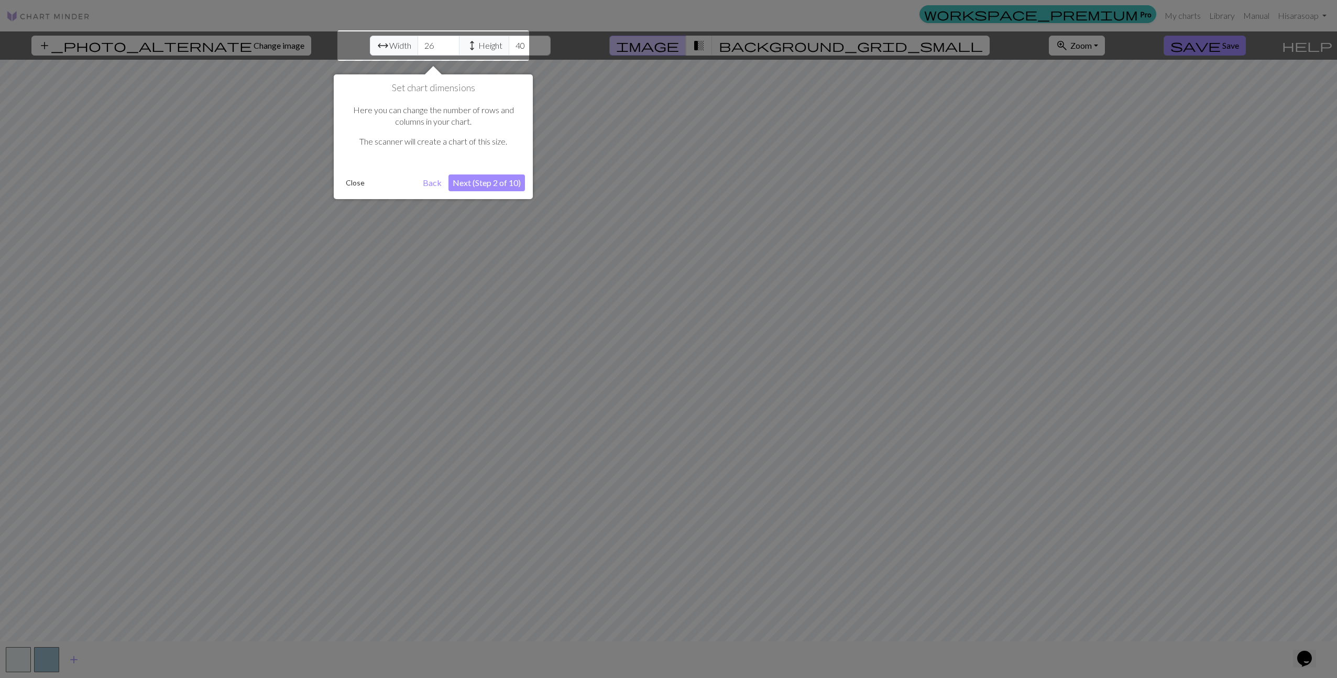
click at [474, 178] on button "Next (Step 2 of 10)" at bounding box center [486, 182] width 76 height 17
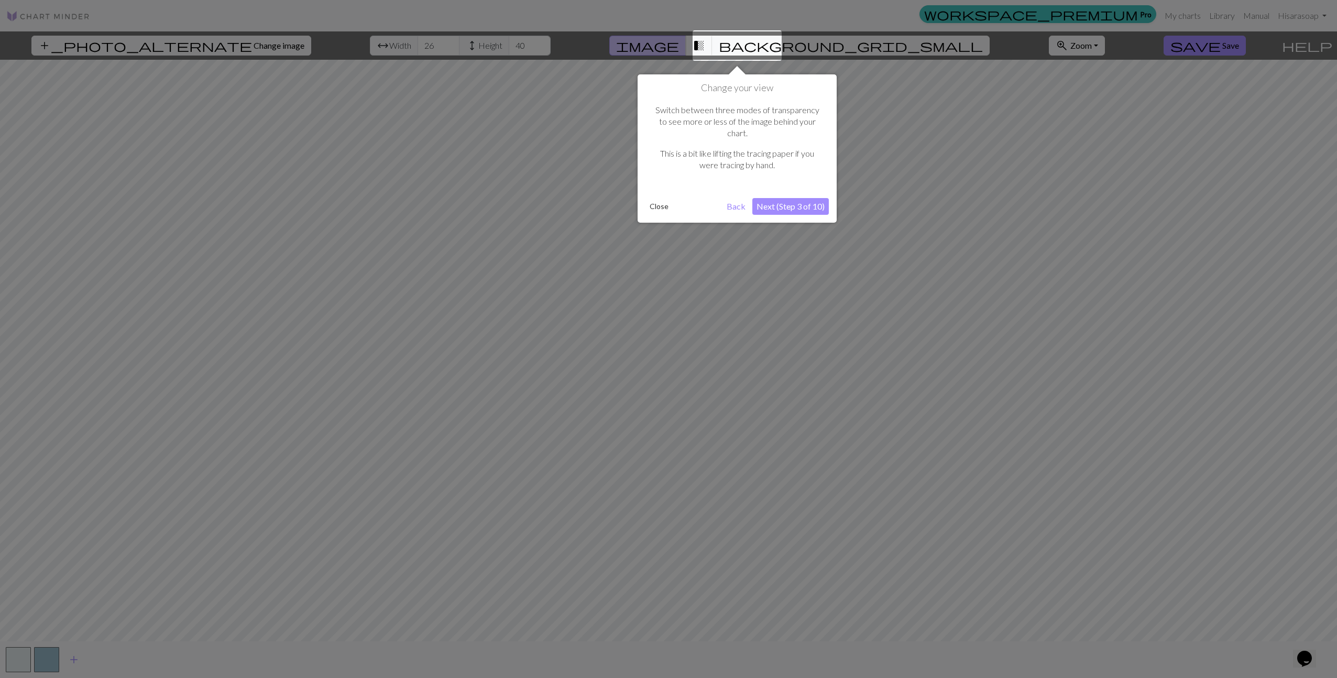
click at [791, 198] on button "Next (Step 3 of 10)" at bounding box center [790, 206] width 76 height 17
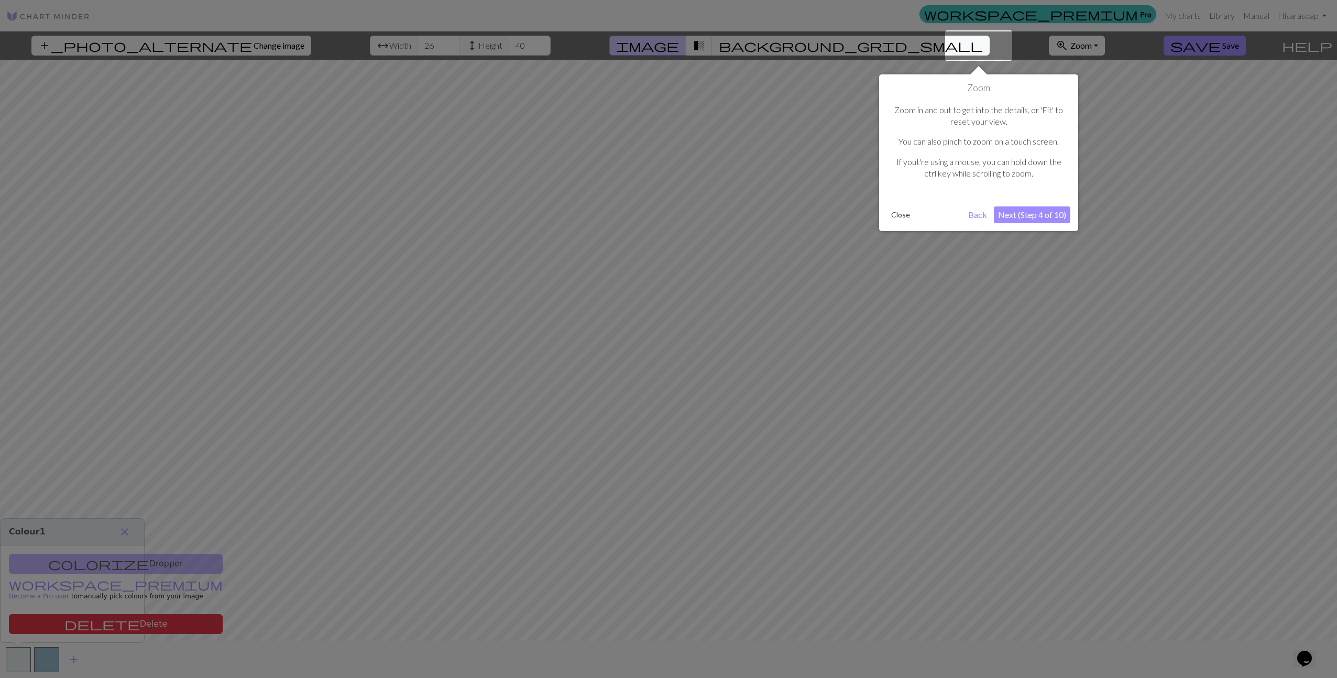
click at [1036, 211] on button "Next (Step 4 of 10)" at bounding box center [1032, 214] width 76 height 17
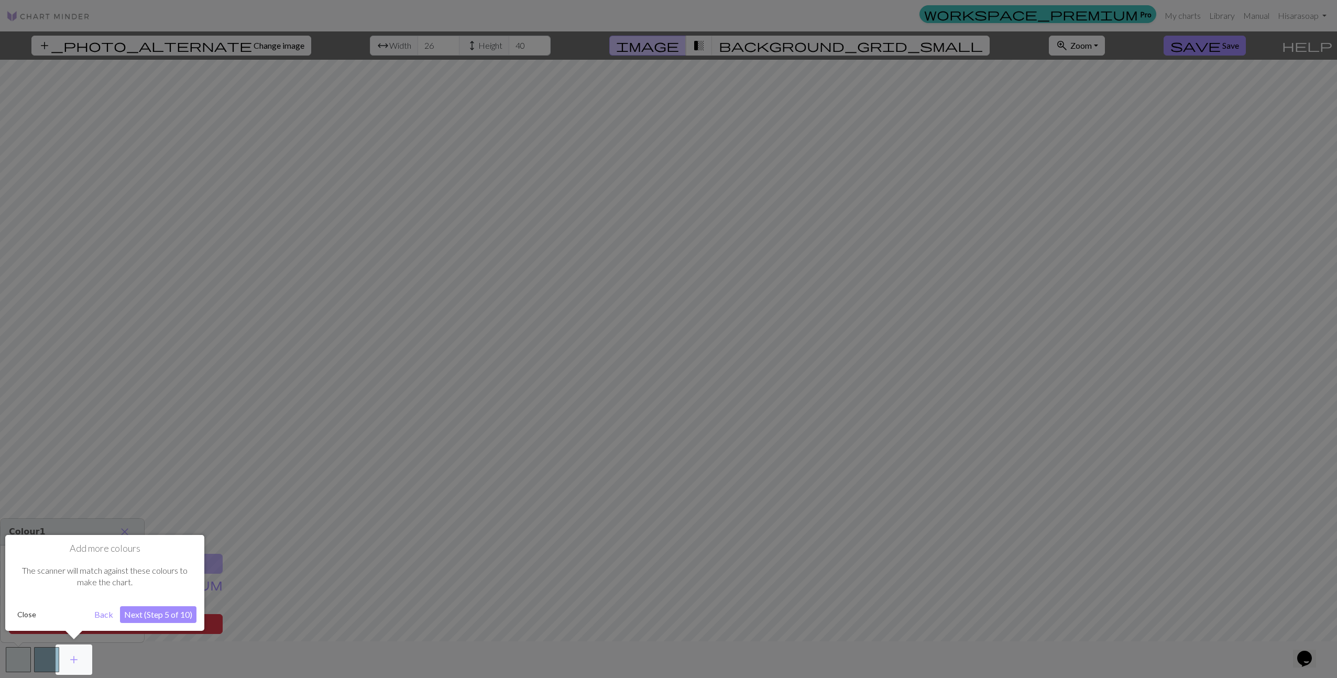
click at [159, 615] on button "Next (Step 5 of 10)" at bounding box center [158, 614] width 76 height 17
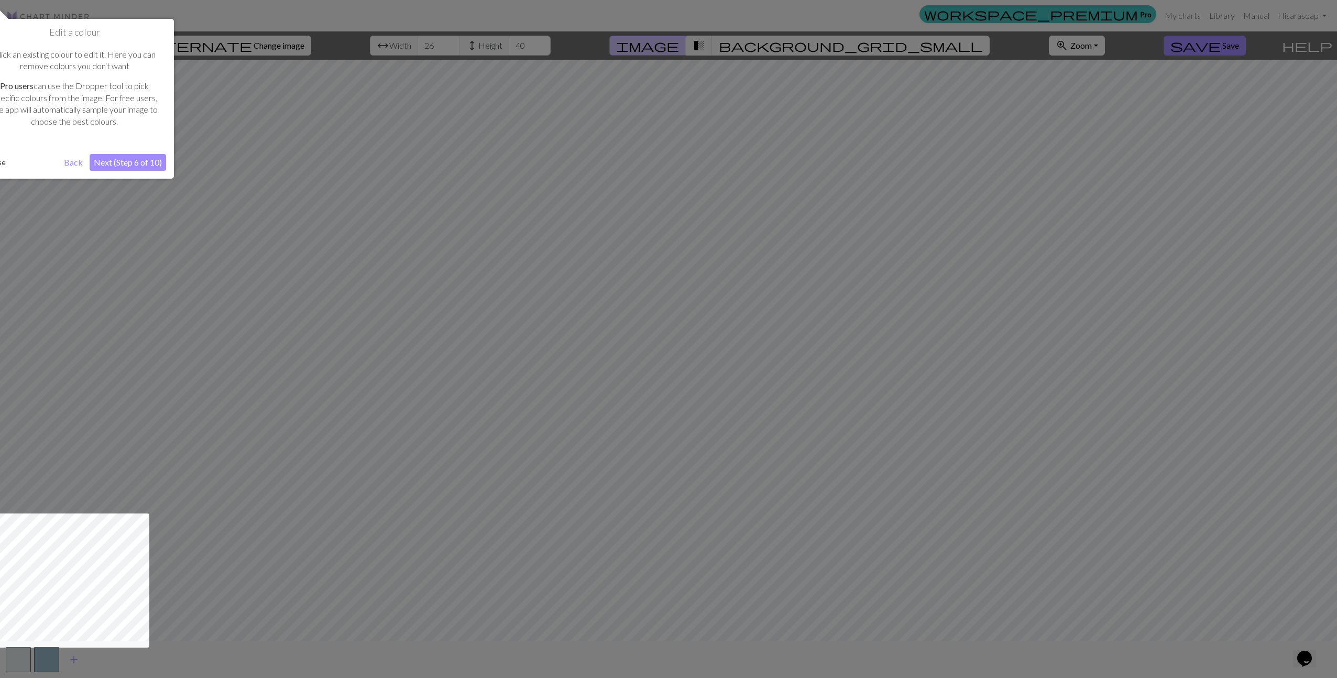
click at [130, 165] on button "Next (Step 6 of 10)" at bounding box center [128, 162] width 76 height 17
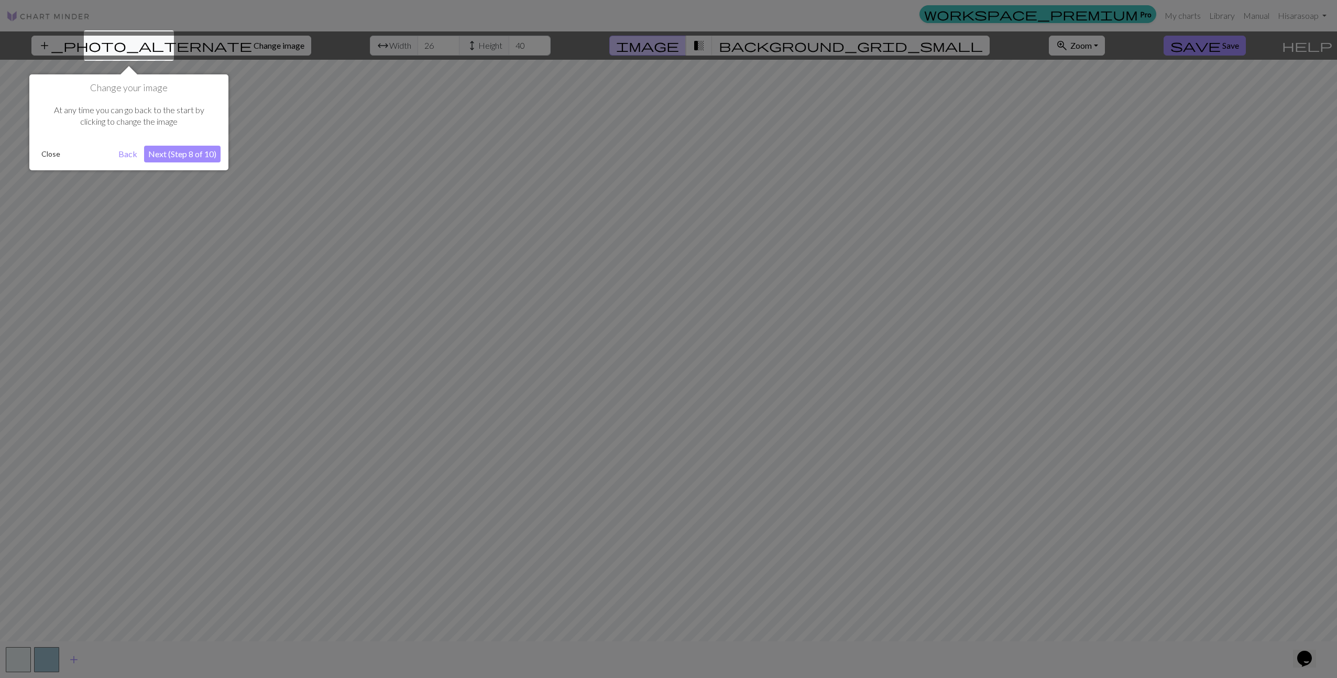
click at [173, 154] on button "Next (Step 8 of 10)" at bounding box center [182, 154] width 76 height 17
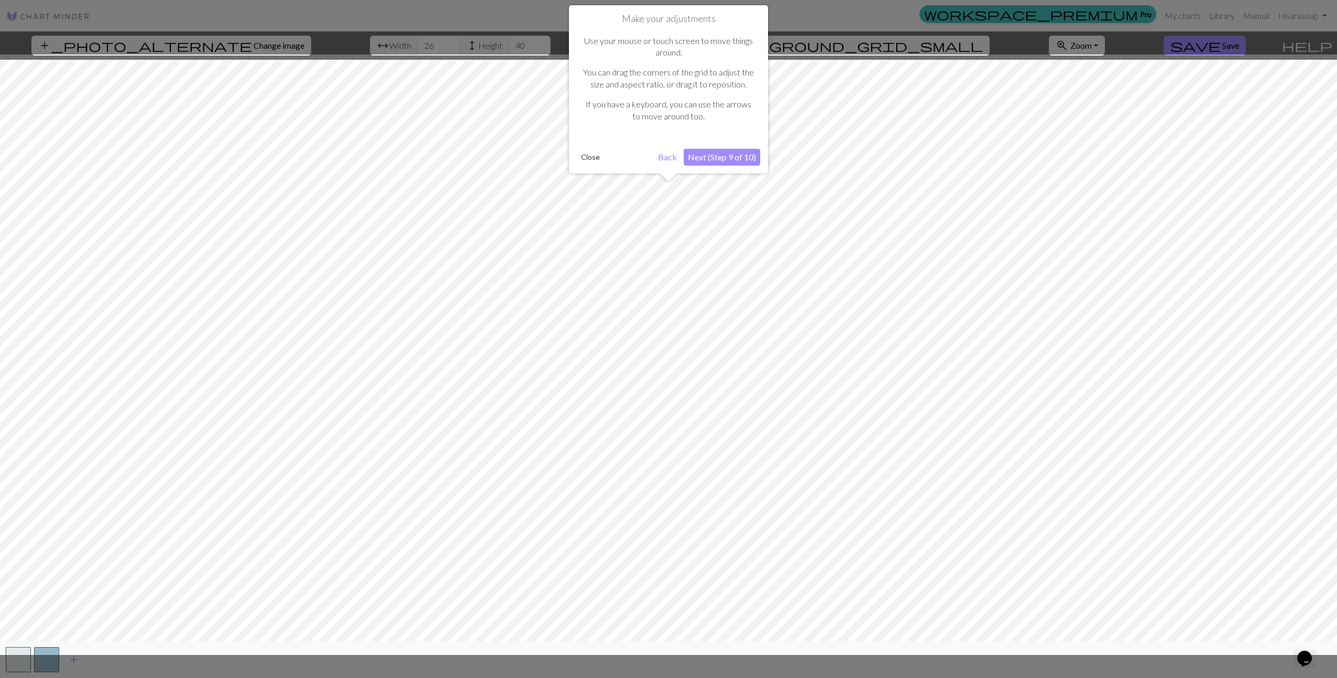
click at [722, 154] on button "Next (Step 9 of 10)" at bounding box center [722, 157] width 76 height 17
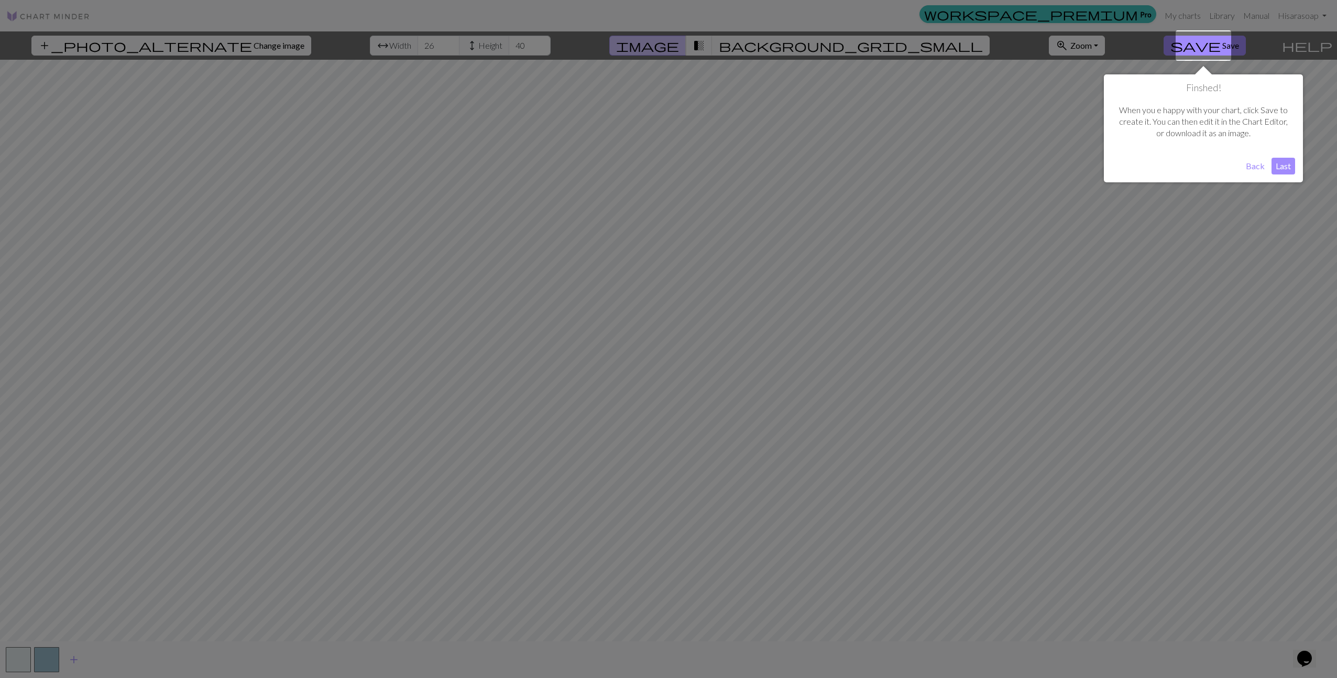
click at [1279, 166] on button "Last" at bounding box center [1284, 166] width 24 height 17
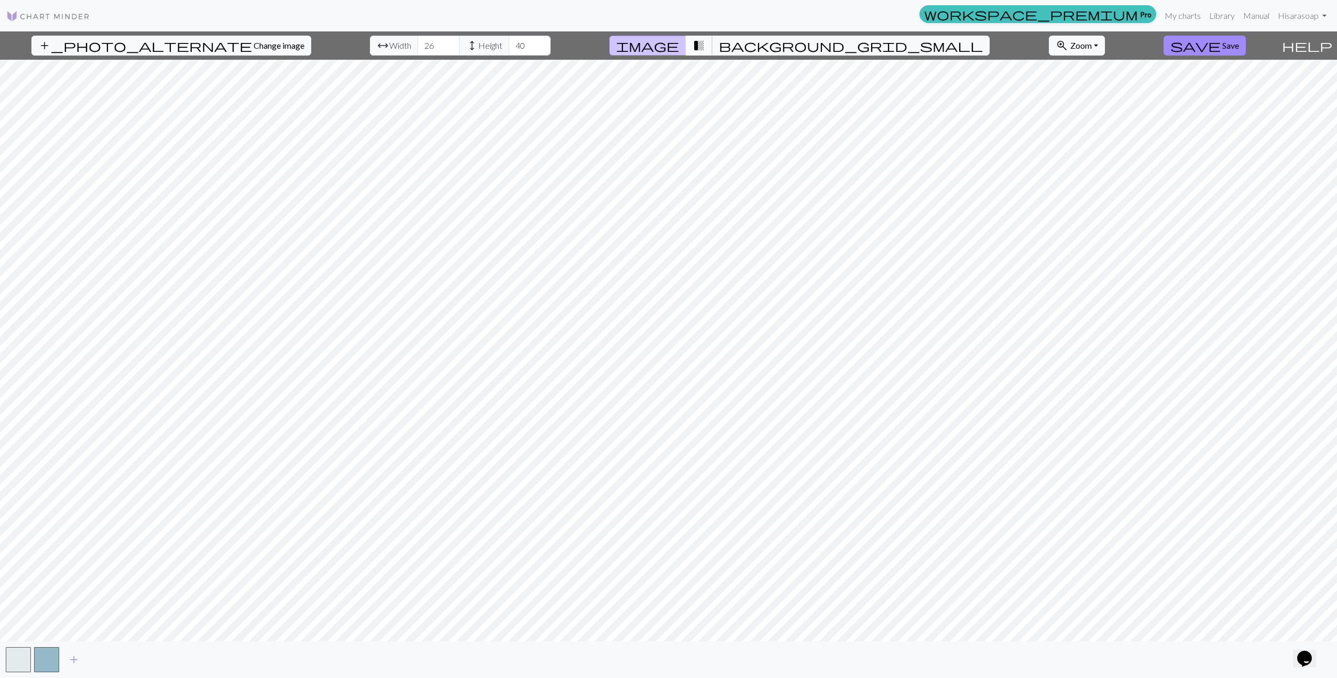
click at [705, 48] on span "transition_fade" at bounding box center [699, 45] width 13 height 15
click at [679, 48] on span "image" at bounding box center [647, 45] width 63 height 15
click at [713, 47] on button "transition_fade" at bounding box center [699, 46] width 27 height 20
click at [761, 47] on span "background_grid_small" at bounding box center [851, 45] width 264 height 15
click at [705, 47] on span "transition_fade" at bounding box center [699, 45] width 13 height 15
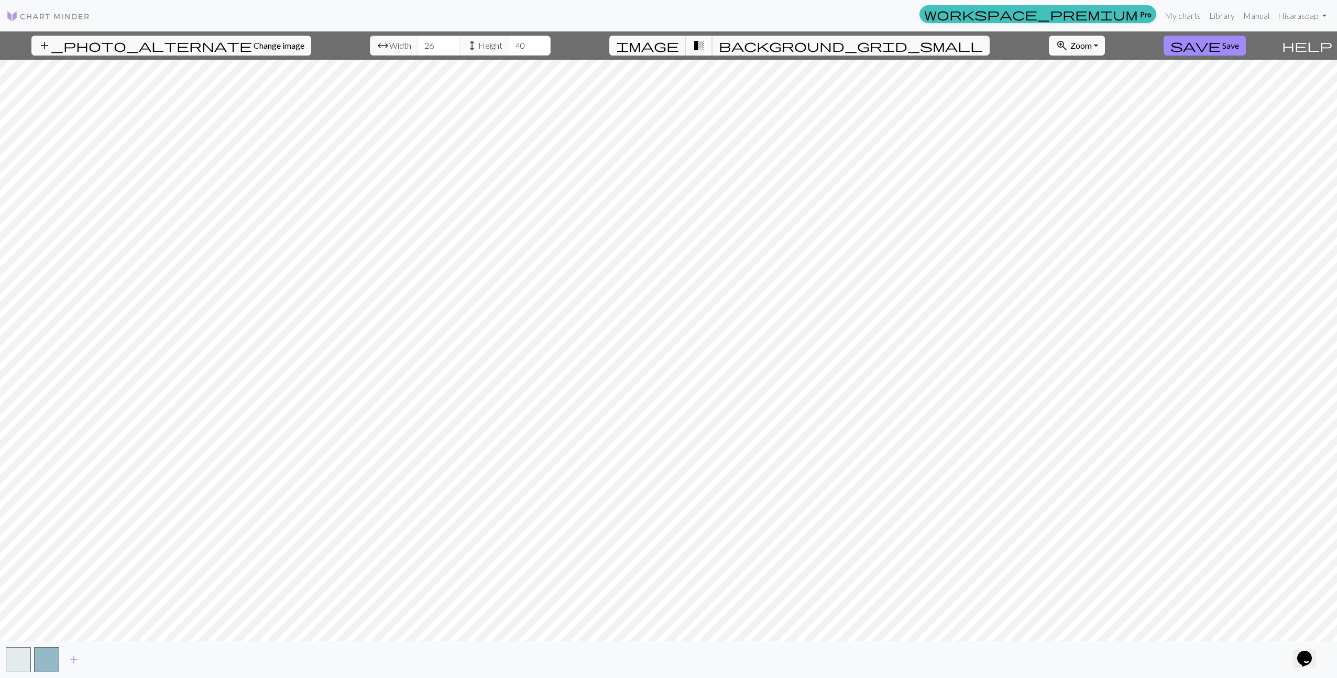
click at [705, 45] on span "transition_fade" at bounding box center [699, 45] width 13 height 15
drag, startPoint x: 48, startPoint y: 656, endPoint x: 56, endPoint y: 651, distance: 9.3
click at [48, 656] on button "button" at bounding box center [46, 659] width 25 height 25
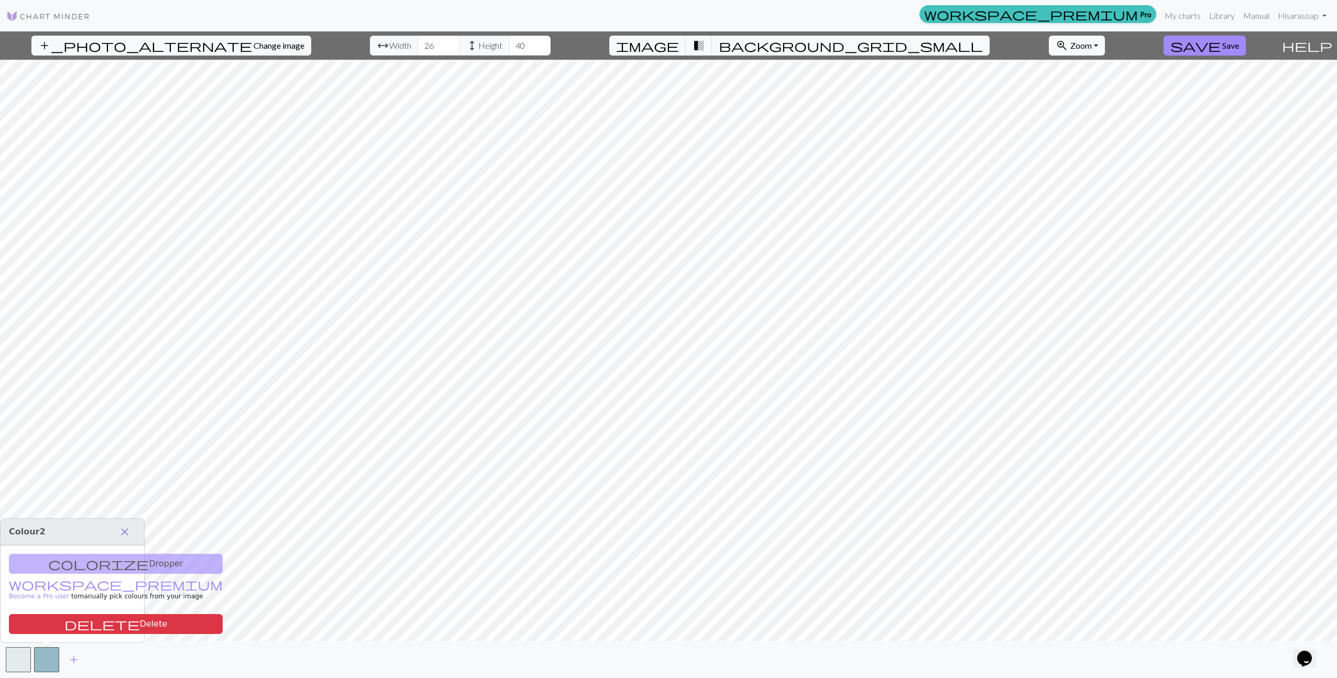
click at [121, 530] on span "close" at bounding box center [124, 531] width 13 height 15
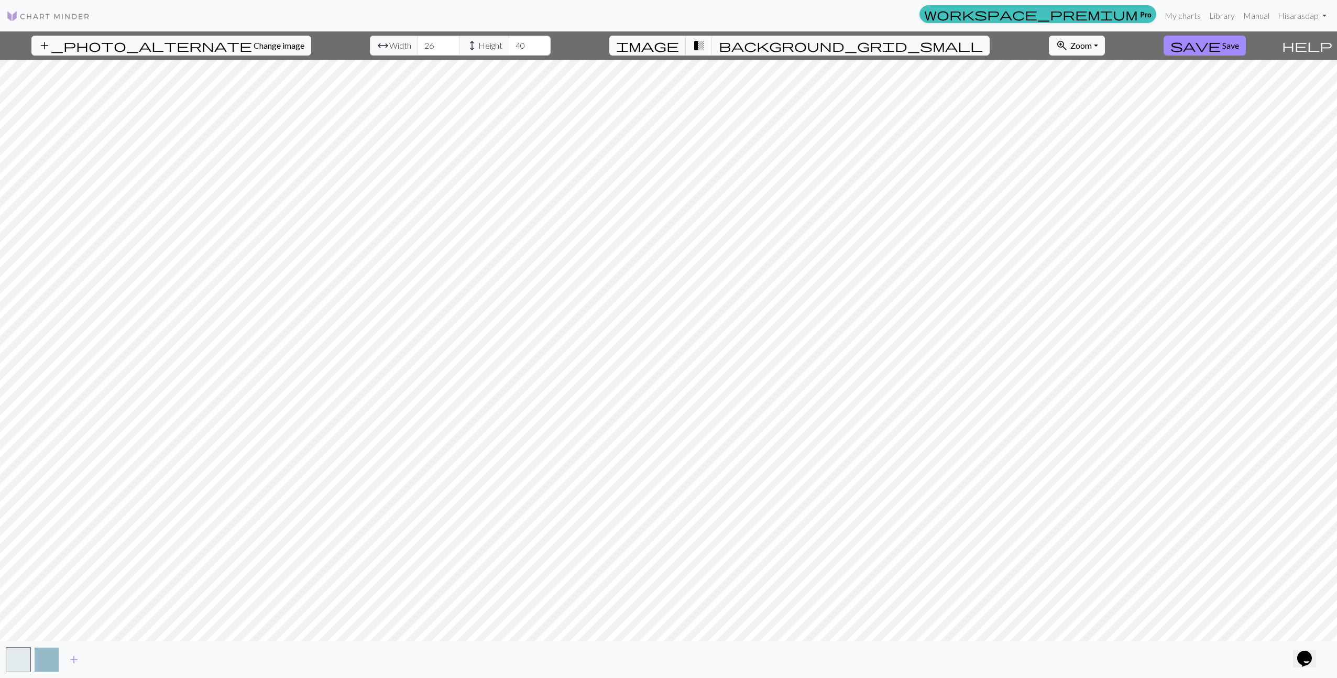
click at [52, 655] on button "button" at bounding box center [46, 659] width 25 height 25
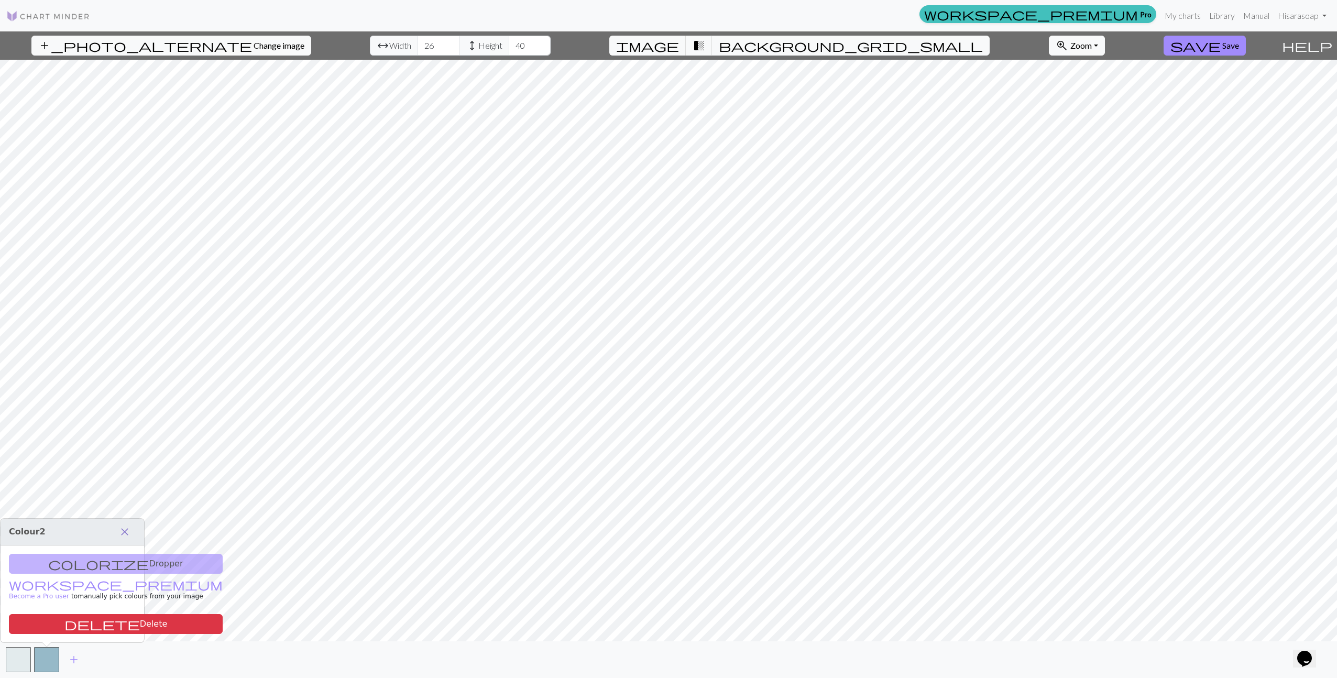
click at [126, 534] on span "close" at bounding box center [124, 531] width 13 height 15
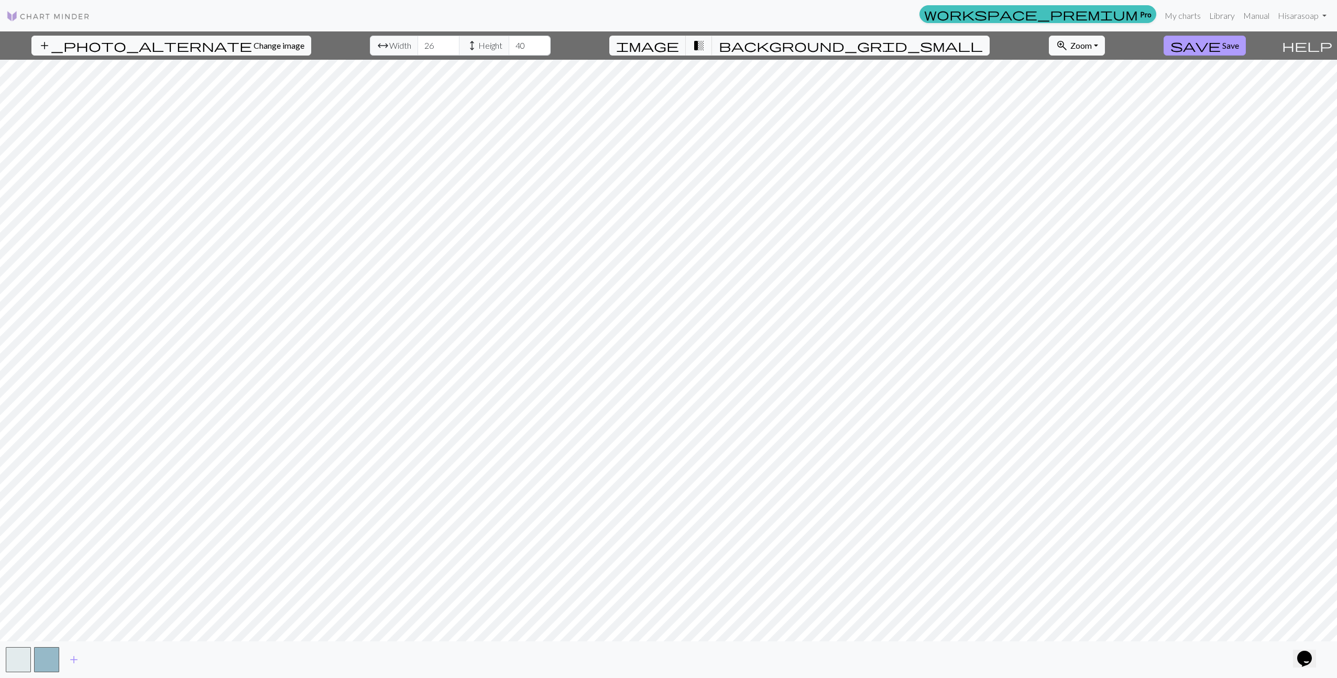
click at [1191, 49] on span "save" at bounding box center [1195, 45] width 50 height 15
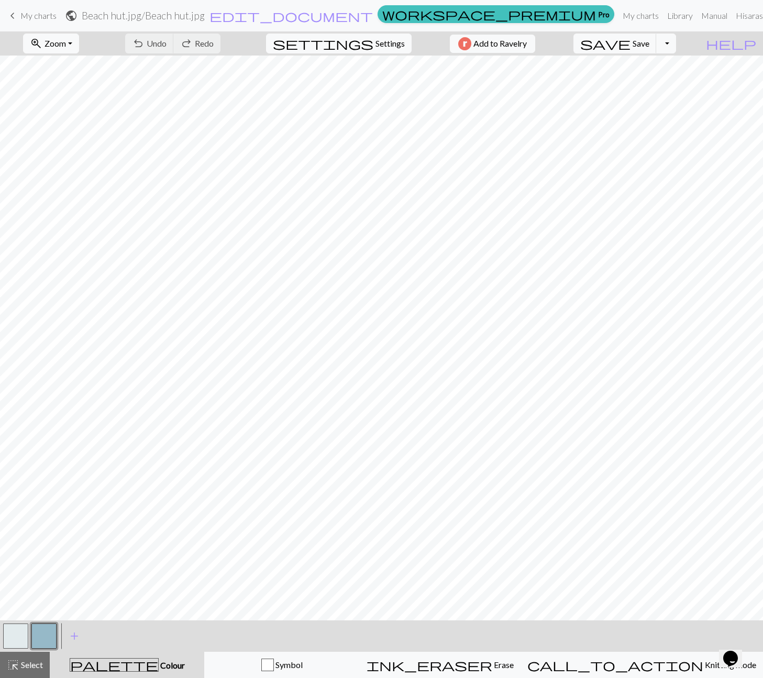
click at [38, 18] on span "My charts" at bounding box center [38, 15] width 36 height 10
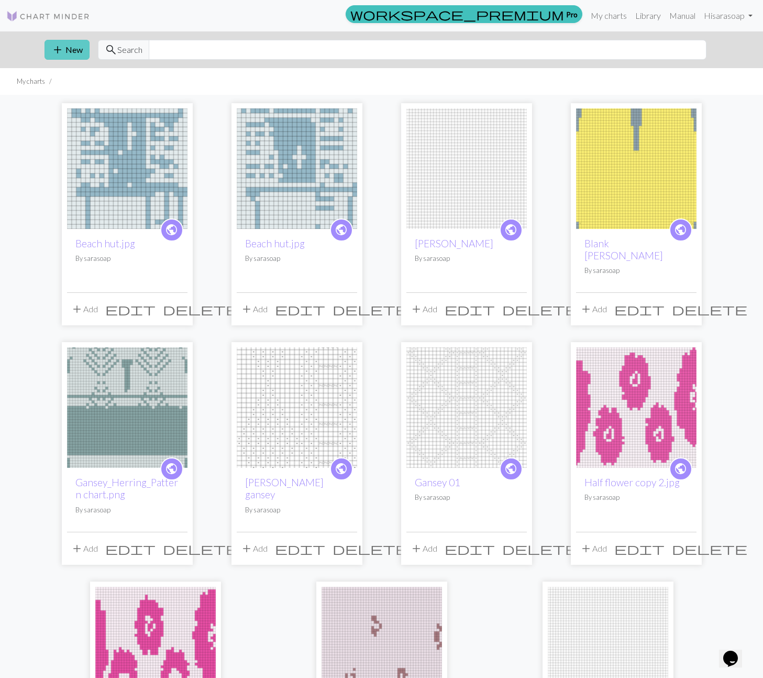
click at [66, 49] on button "add New" at bounding box center [67, 50] width 45 height 20
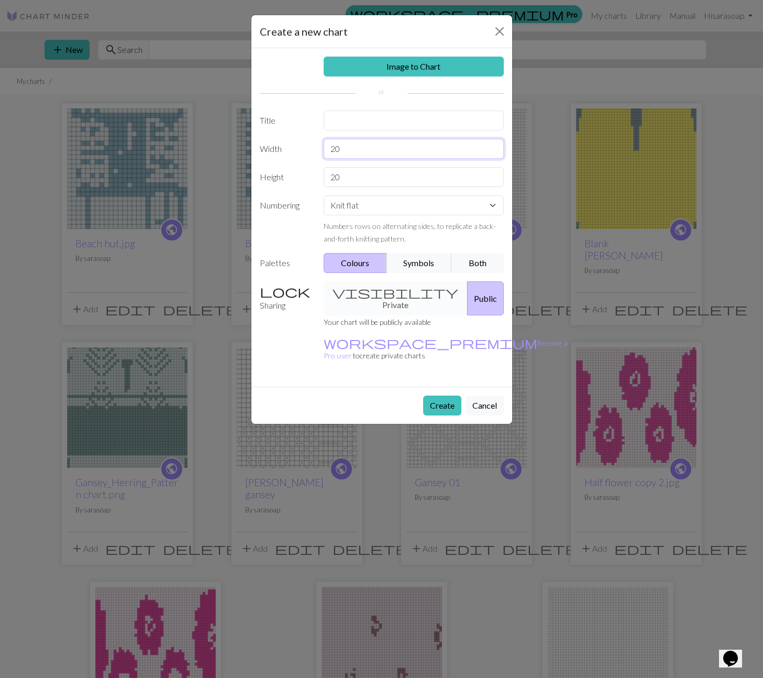
drag, startPoint x: 351, startPoint y: 150, endPoint x: 319, endPoint y: 150, distance: 32.0
click at [319, 150] on div "20" at bounding box center [413, 149] width 193 height 20
type input "30"
type input "60"
click at [413, 263] on button "Symbols" at bounding box center [420, 263] width 66 height 20
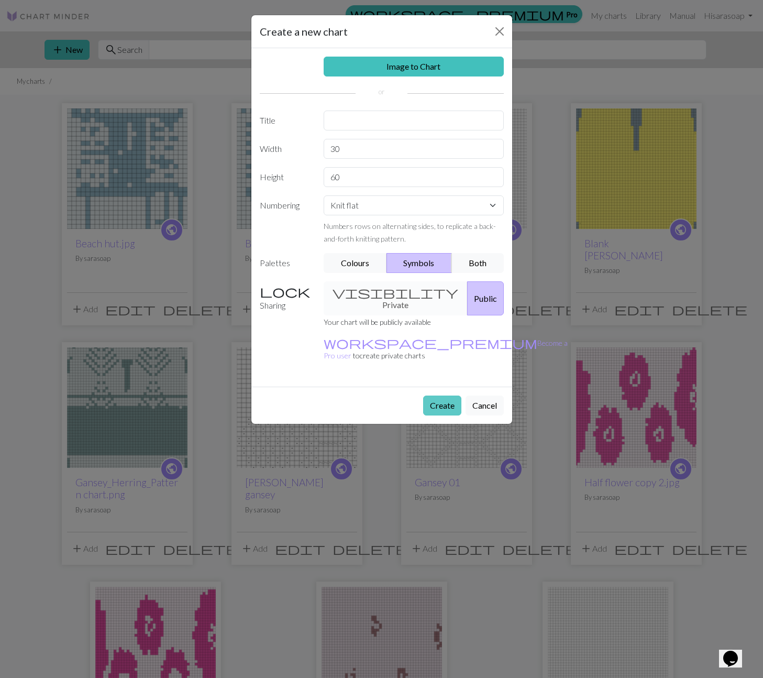
click at [444, 396] on button "Create" at bounding box center [442, 406] width 38 height 20
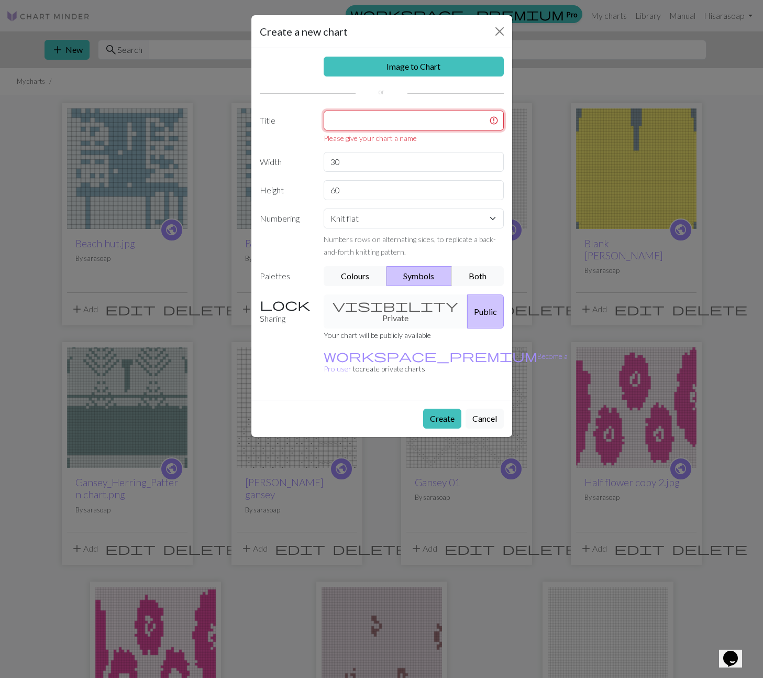
click at [362, 122] on input "text" at bounding box center [414, 121] width 180 height 20
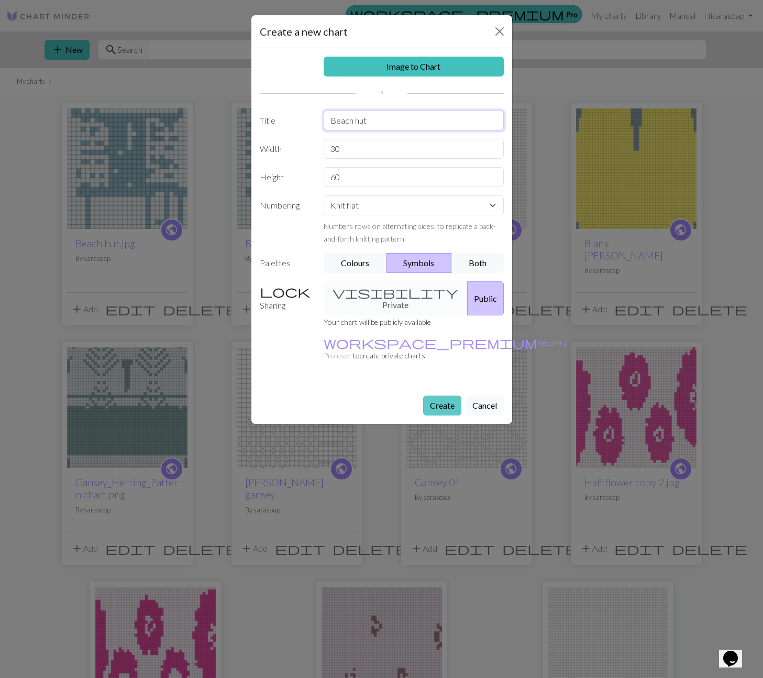
type input "Beach hut"
click at [440, 396] on button "Create" at bounding box center [442, 406] width 38 height 20
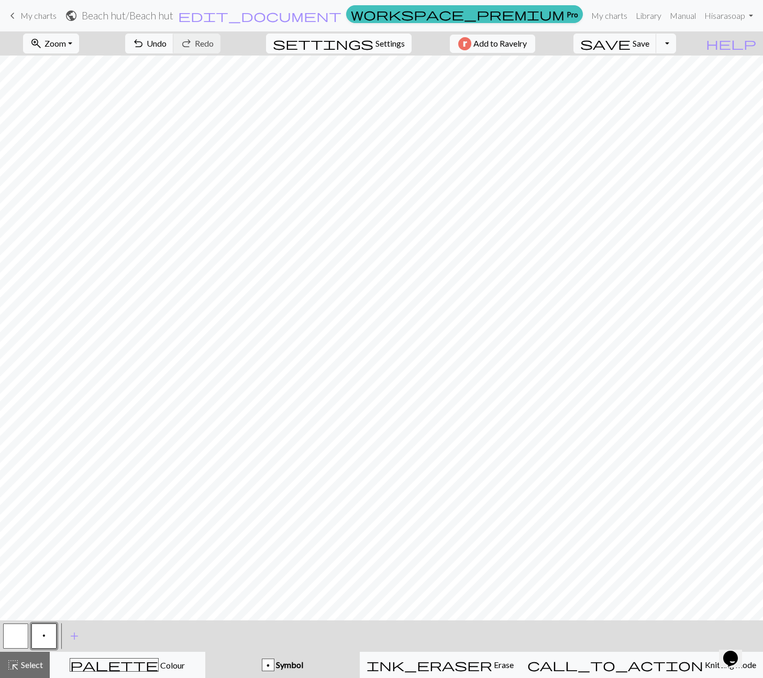
click at [386, 46] on span "Settings" at bounding box center [390, 43] width 29 height 13
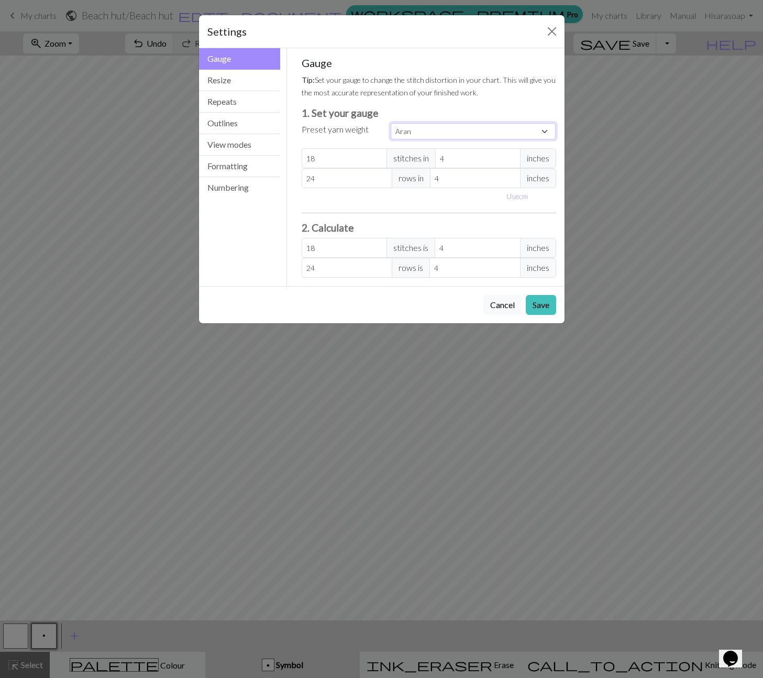
click at [540, 129] on select "Custom Square Lace Light Fingering Fingering Sport Double knit Worsted Aran Bul…" at bounding box center [474, 131] width 166 height 16
select select "dk"
click at [391, 123] on select "Custom Square Lace Light Fingering Fingering Sport Double knit Worsted Aran Bul…" at bounding box center [474, 131] width 166 height 16
type input "22"
type input "30"
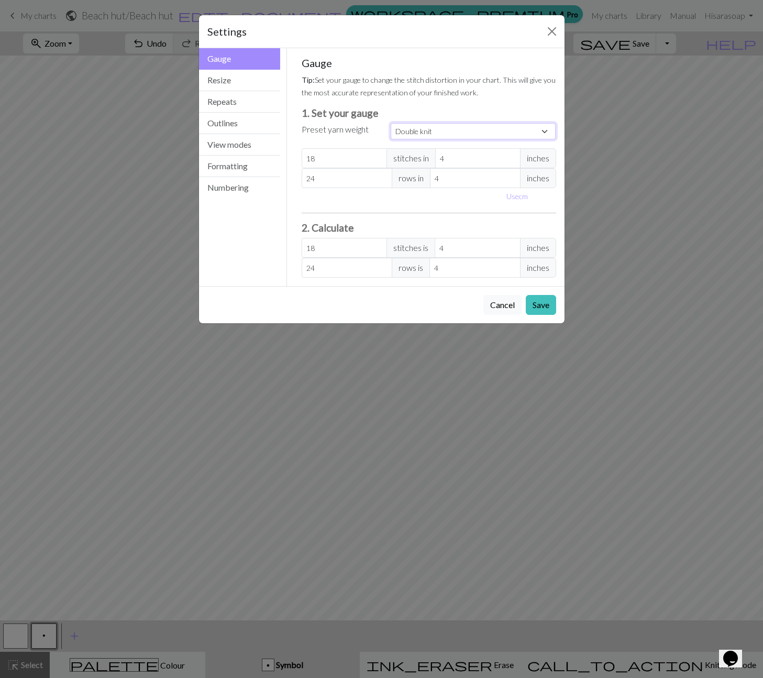
type input "22"
type input "30"
click at [240, 82] on button "Resize" at bounding box center [240, 80] width 82 height 21
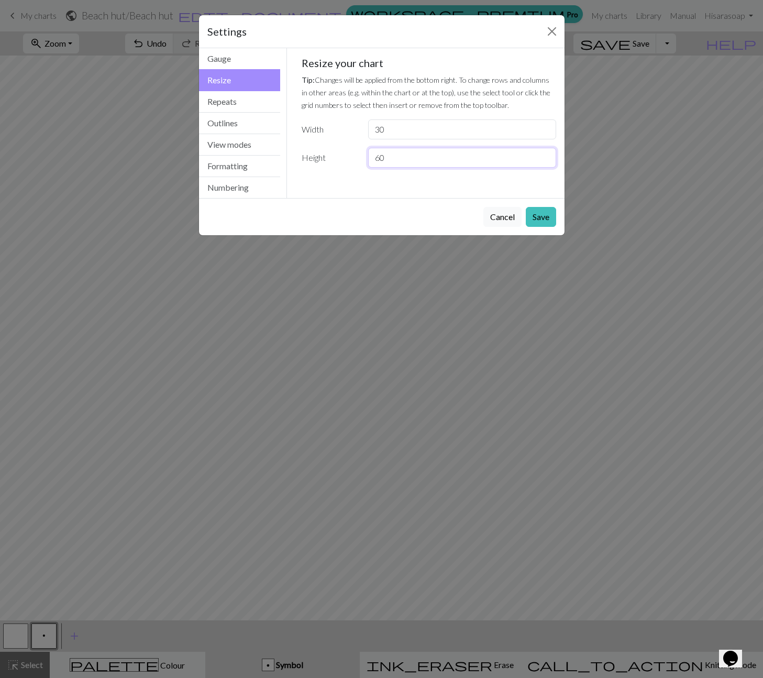
drag, startPoint x: 386, startPoint y: 159, endPoint x: 373, endPoint y: 160, distance: 13.1
click at [373, 160] on input "60" at bounding box center [462, 158] width 188 height 20
type input "70"
click at [541, 216] on button "Save" at bounding box center [541, 217] width 30 height 20
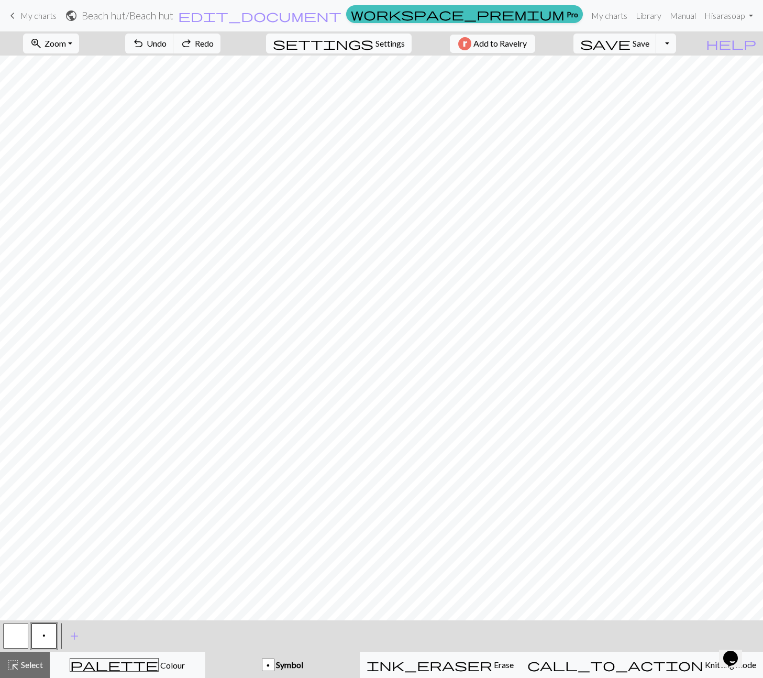
click at [386, 43] on span "Settings" at bounding box center [390, 43] width 29 height 13
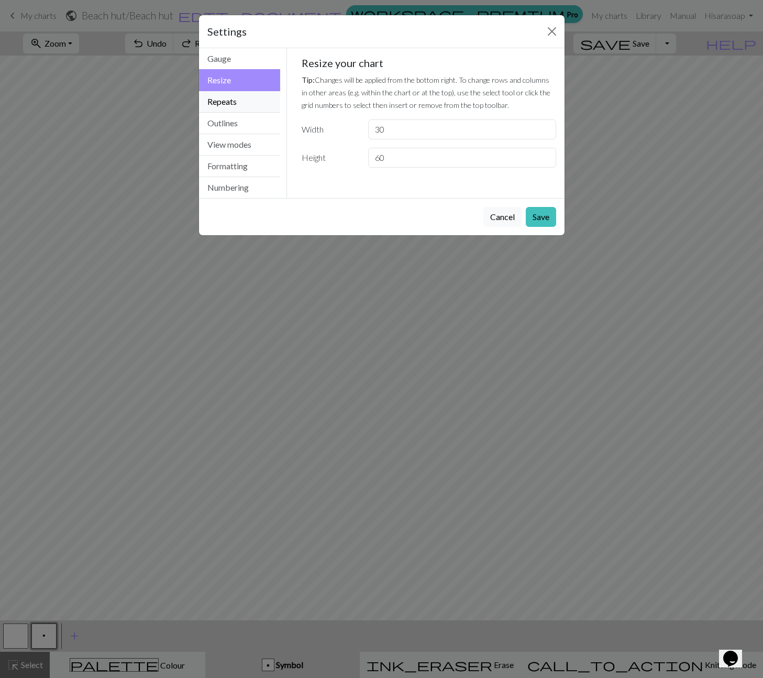
click at [221, 98] on button "Repeats" at bounding box center [240, 101] width 82 height 21
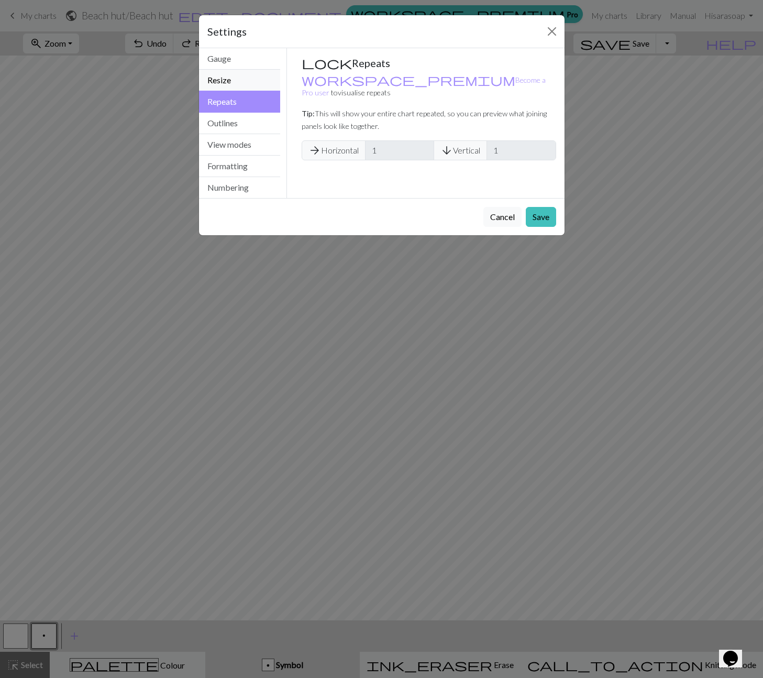
click at [218, 81] on button "Resize" at bounding box center [240, 80] width 82 height 21
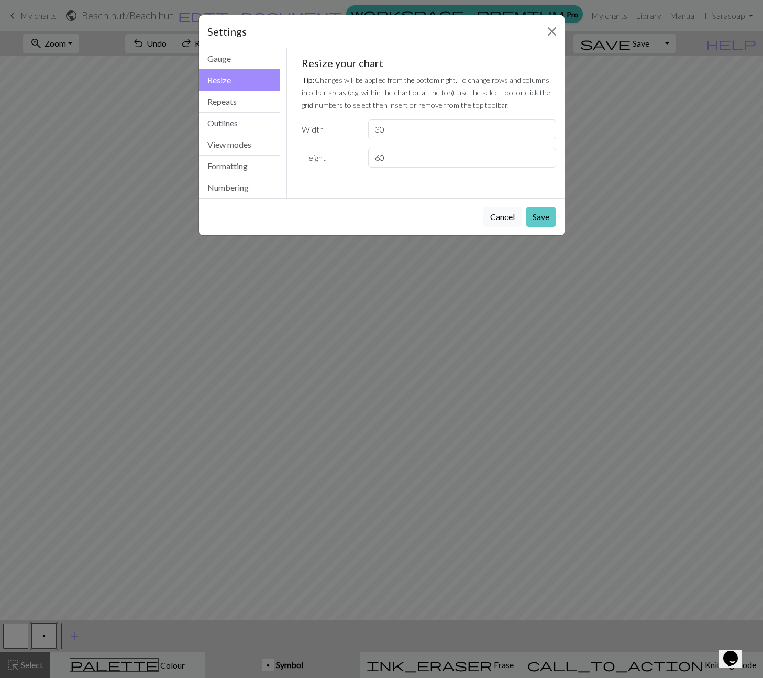
click at [539, 217] on button "Save" at bounding box center [541, 217] width 30 height 20
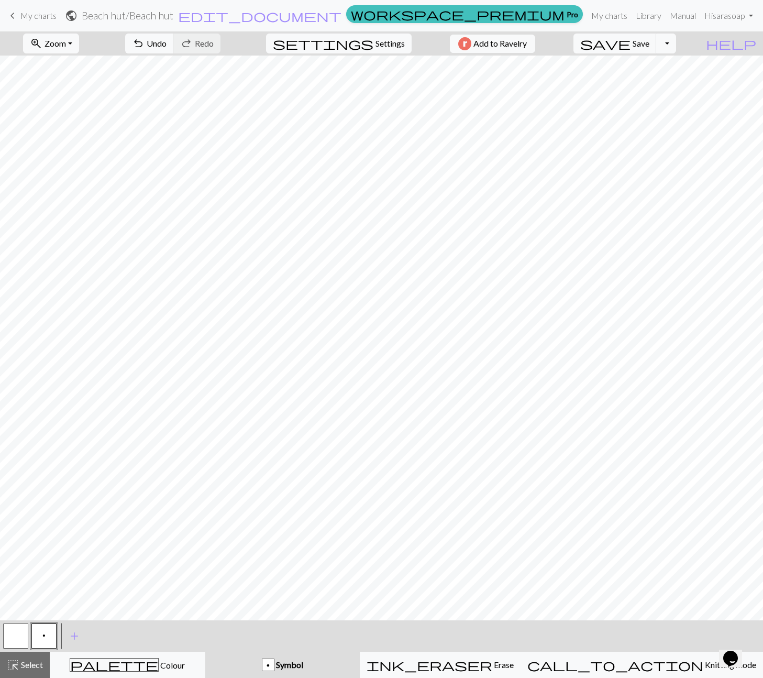
click at [15, 636] on button "button" at bounding box center [15, 635] width 25 height 25
drag, startPoint x: 47, startPoint y: 638, endPoint x: 56, endPoint y: 631, distance: 11.3
click at [47, 638] on button "p" at bounding box center [43, 635] width 25 height 25
click at [159, 661] on span "Colour" at bounding box center [172, 665] width 26 height 10
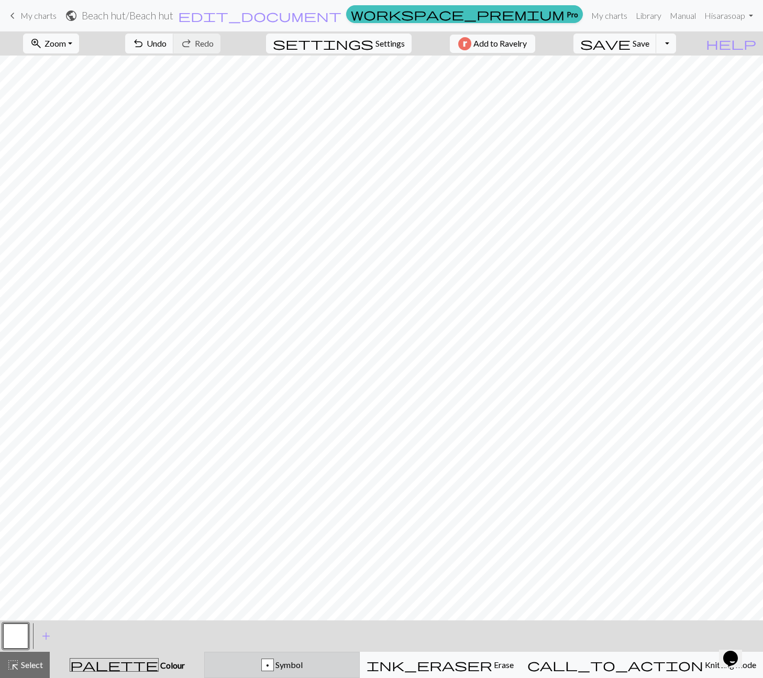
click at [284, 659] on div "p Symbol" at bounding box center [282, 665] width 142 height 13
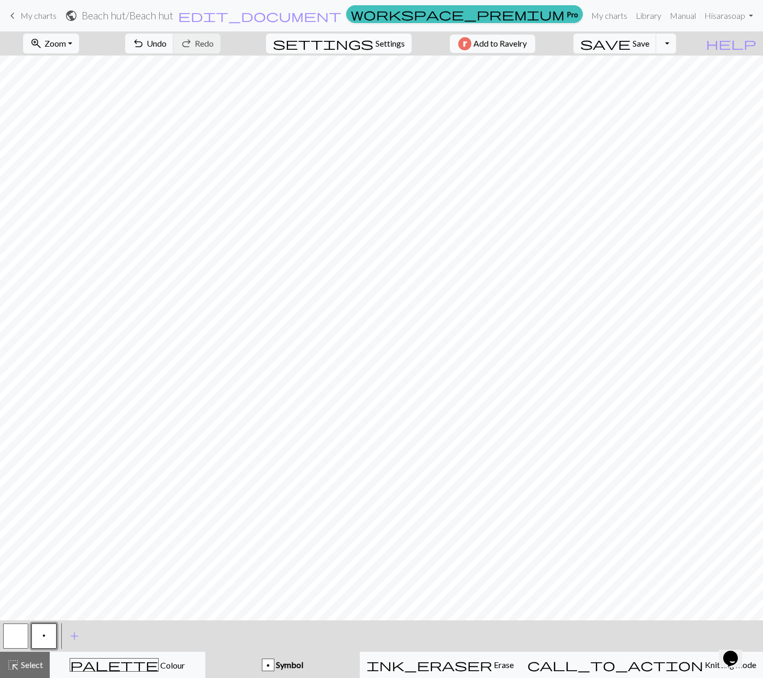
click at [391, 47] on span "Settings" at bounding box center [390, 43] width 29 height 13
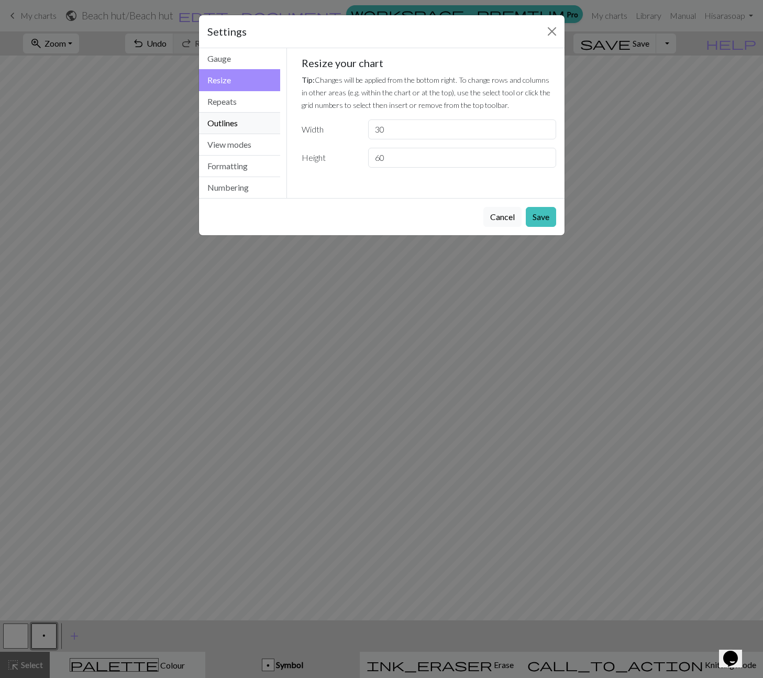
click at [244, 121] on button "Outlines" at bounding box center [240, 123] width 82 height 21
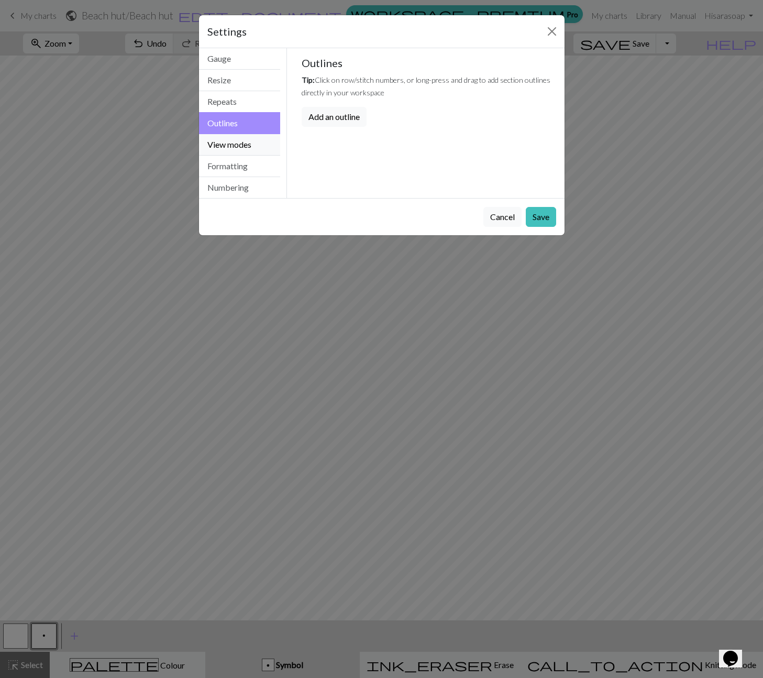
click at [243, 143] on button "View modes" at bounding box center [240, 144] width 82 height 21
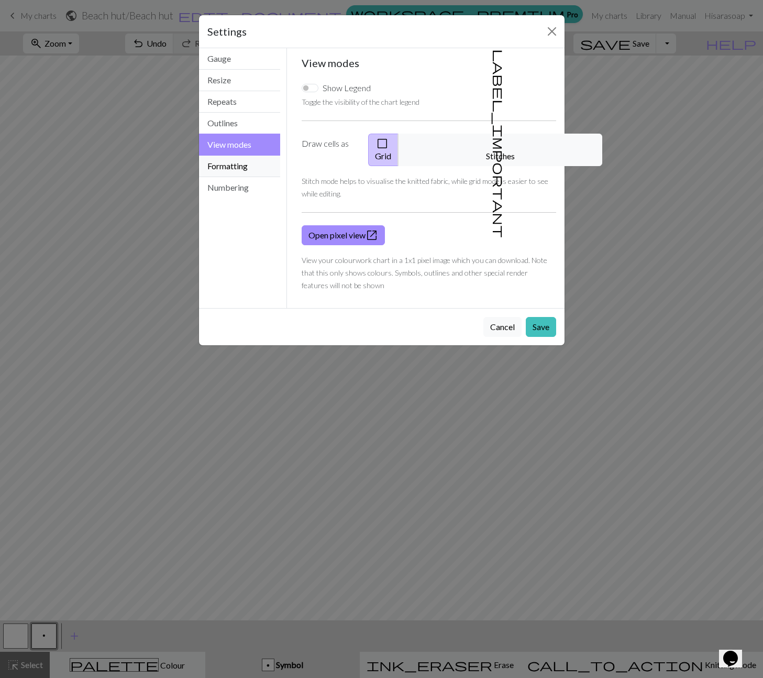
click at [242, 162] on button "Formatting" at bounding box center [240, 166] width 82 height 21
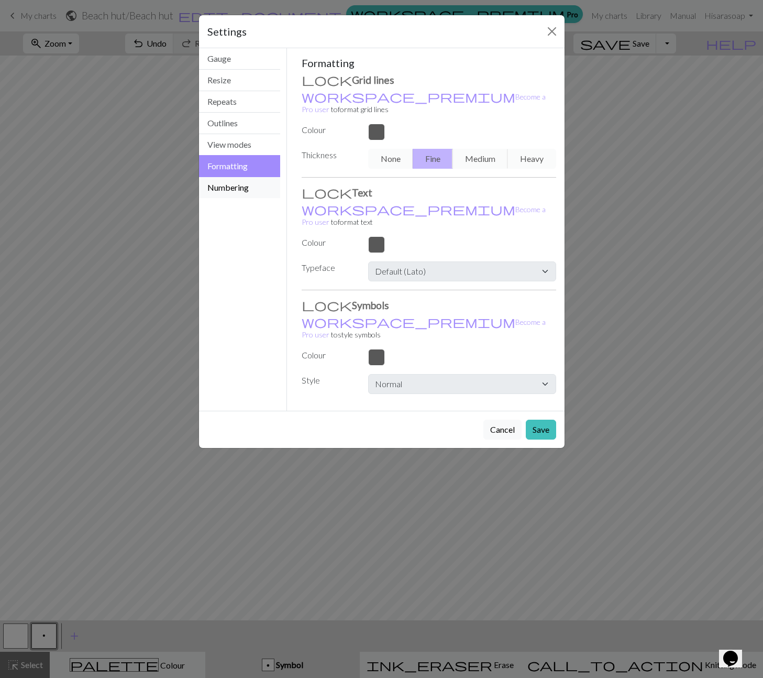
click at [237, 184] on button "Numbering" at bounding box center [240, 187] width 82 height 21
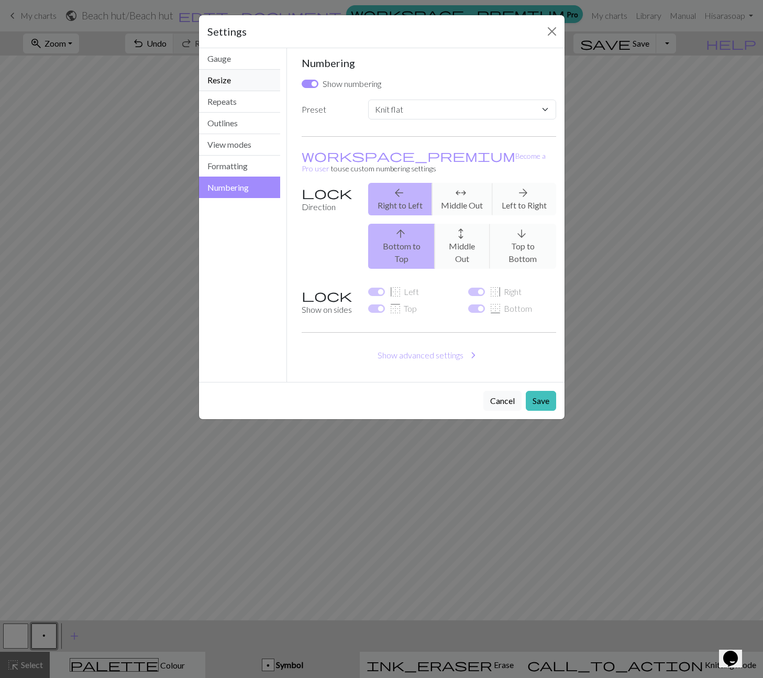
click at [245, 84] on button "Resize" at bounding box center [240, 80] width 82 height 21
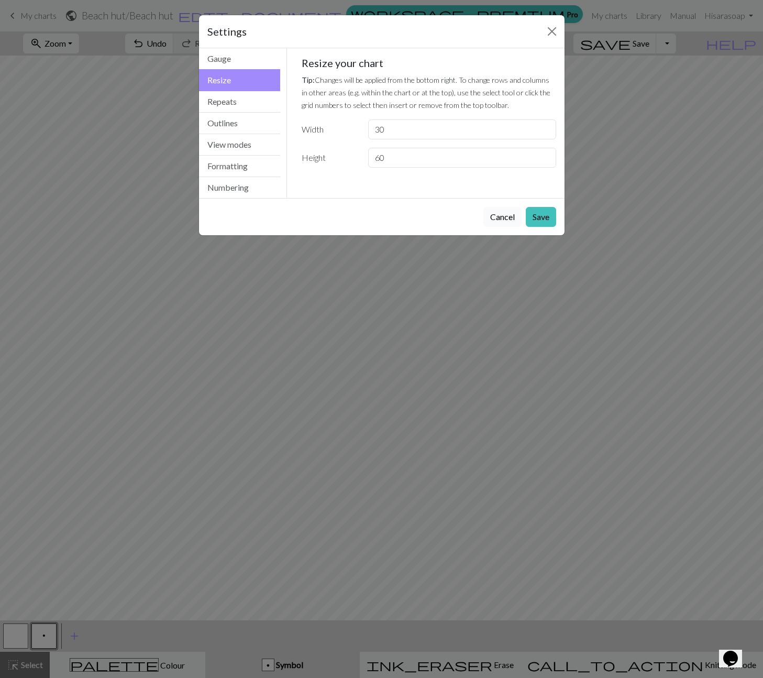
click at [496, 218] on button "Cancel" at bounding box center [503, 217] width 38 height 20
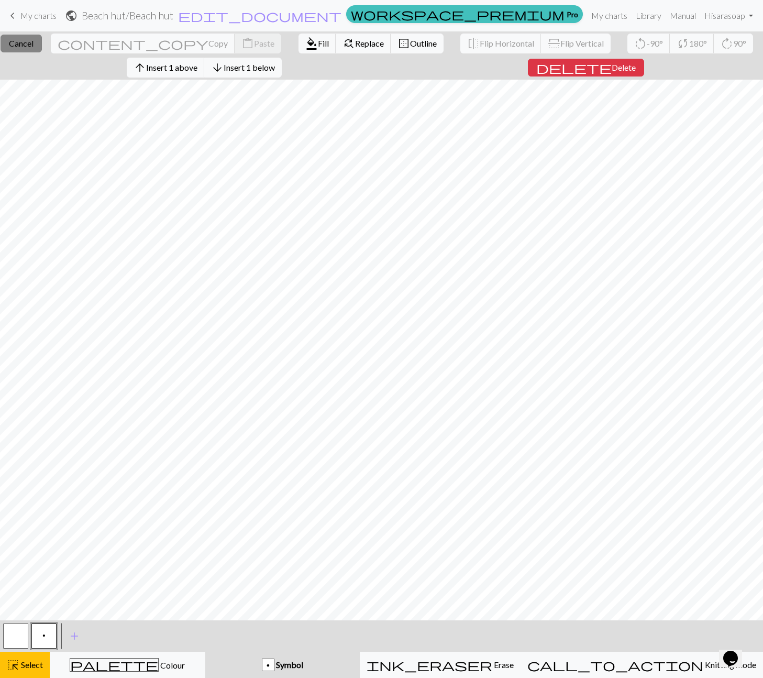
click at [34, 42] on span "Cancel" at bounding box center [21, 43] width 25 height 10
click at [273, 67] on span "Insert 1 below" at bounding box center [249, 67] width 51 height 10
click at [198, 70] on span "Insert 1 above" at bounding box center [171, 67] width 51 height 10
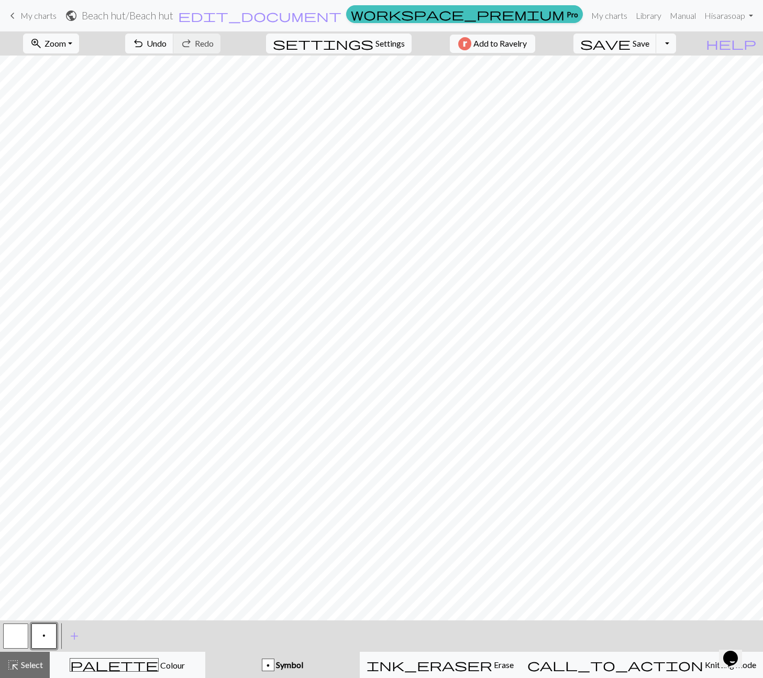
drag, startPoint x: 12, startPoint y: 631, endPoint x: 19, endPoint y: 624, distance: 10.7
click at [12, 630] on button "button" at bounding box center [15, 635] width 25 height 25
click at [49, 631] on button "p" at bounding box center [43, 635] width 25 height 25
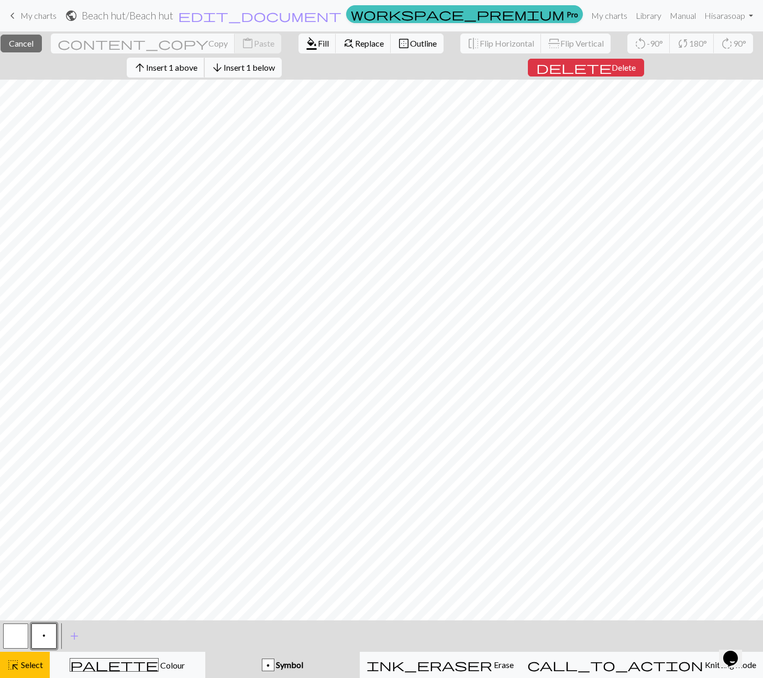
click at [194, 70] on span "Insert 1 above" at bounding box center [171, 67] width 51 height 10
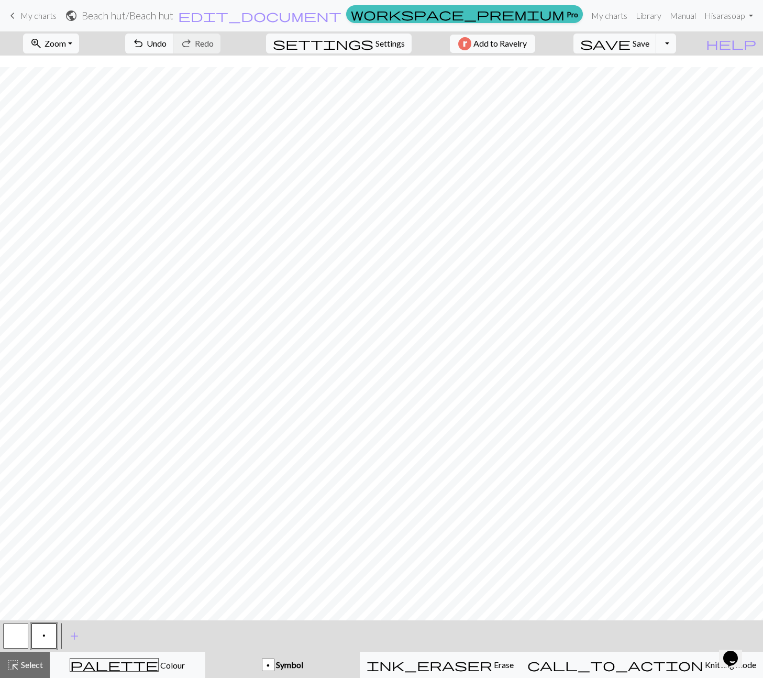
scroll to position [130, 0]
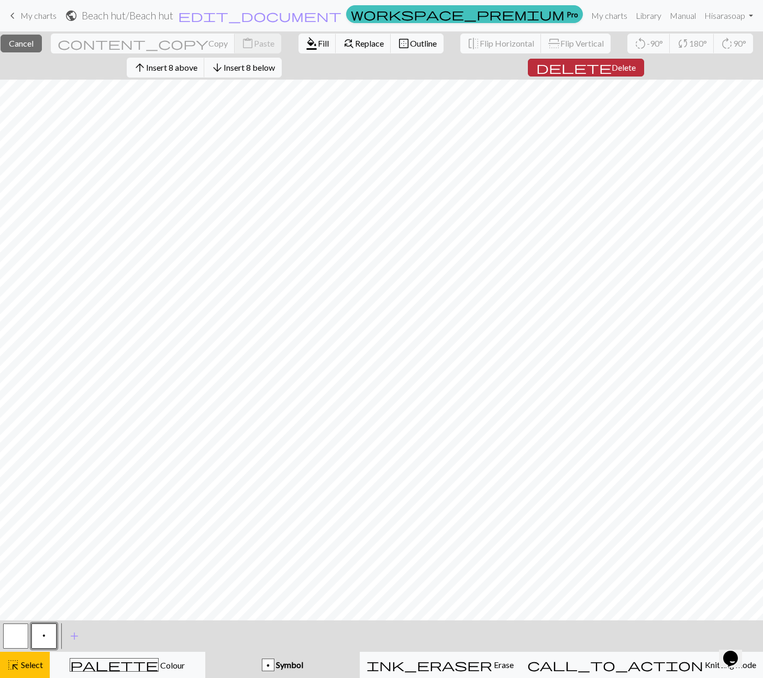
click at [612, 73] on button "delete Delete" at bounding box center [586, 68] width 116 height 18
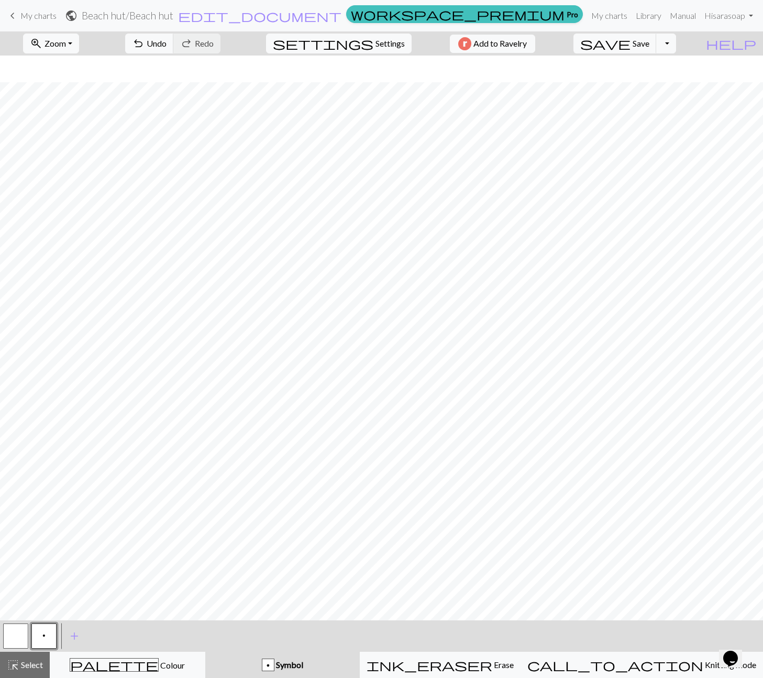
scroll to position [59, 0]
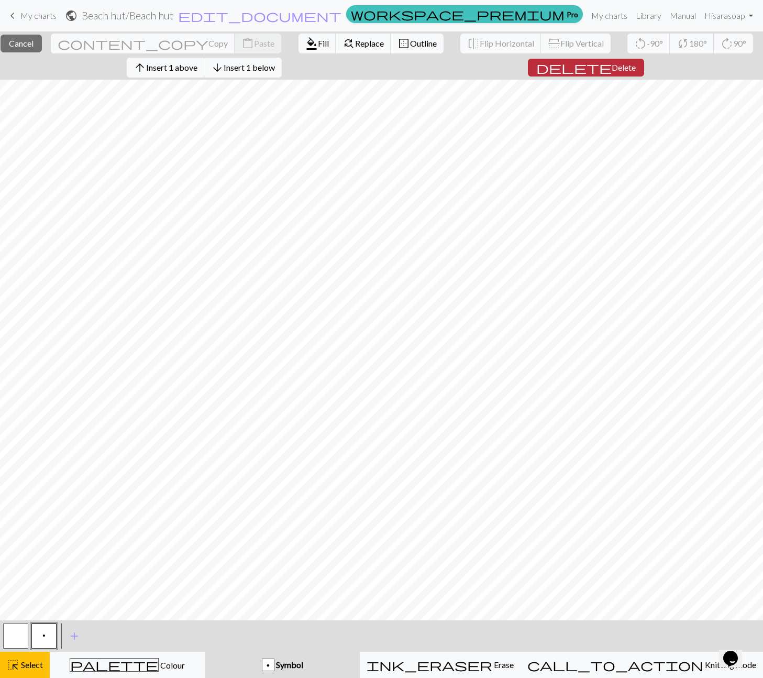
click at [612, 72] on span "Delete" at bounding box center [624, 67] width 24 height 10
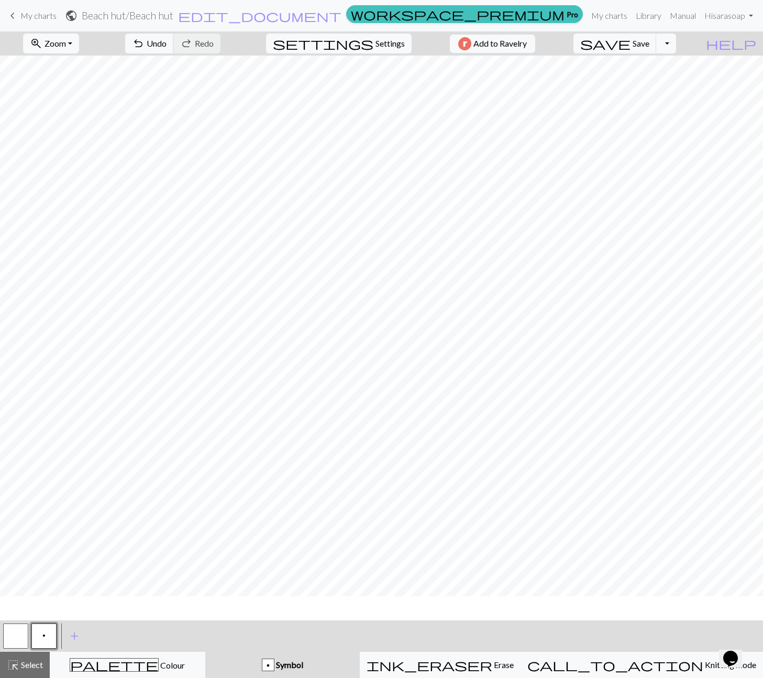
scroll to position [48, 0]
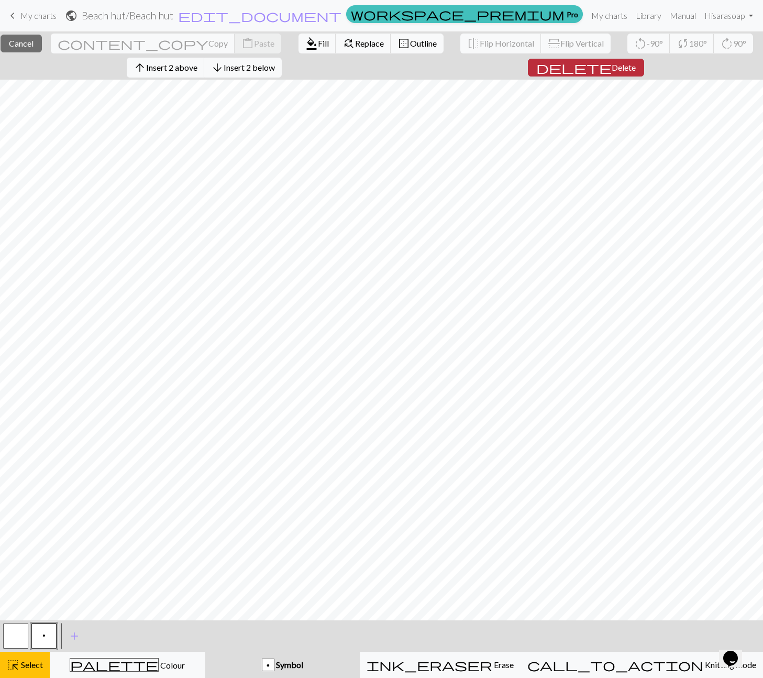
click at [593, 73] on span "delete" at bounding box center [573, 67] width 75 height 15
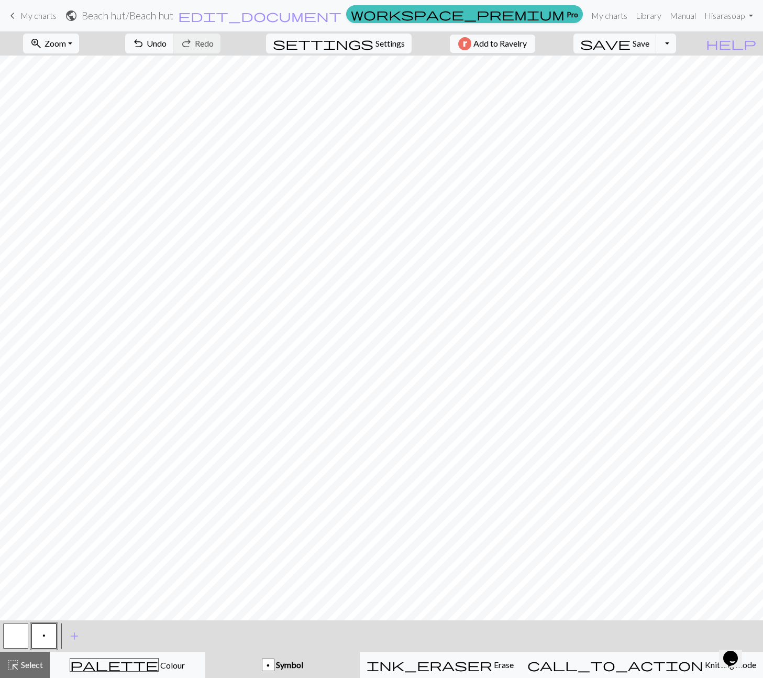
scroll to position [1, 0]
click at [657, 43] on button "save Save Save" at bounding box center [615, 44] width 83 height 20
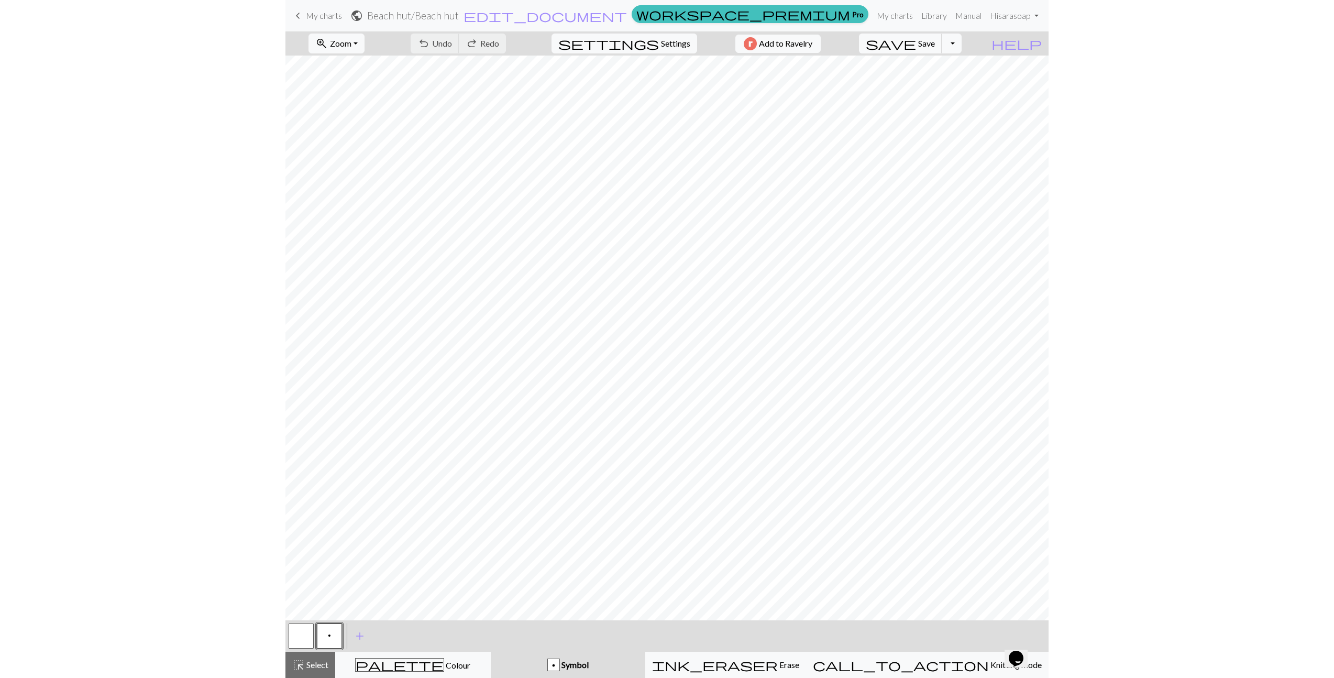
scroll to position [24, 0]
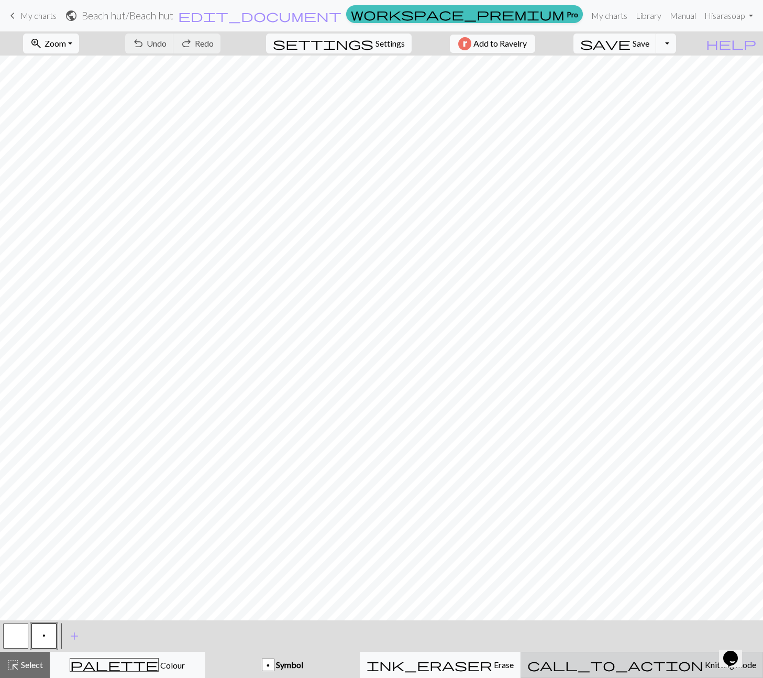
click at [704, 661] on span "Knitting mode" at bounding box center [730, 665] width 53 height 10
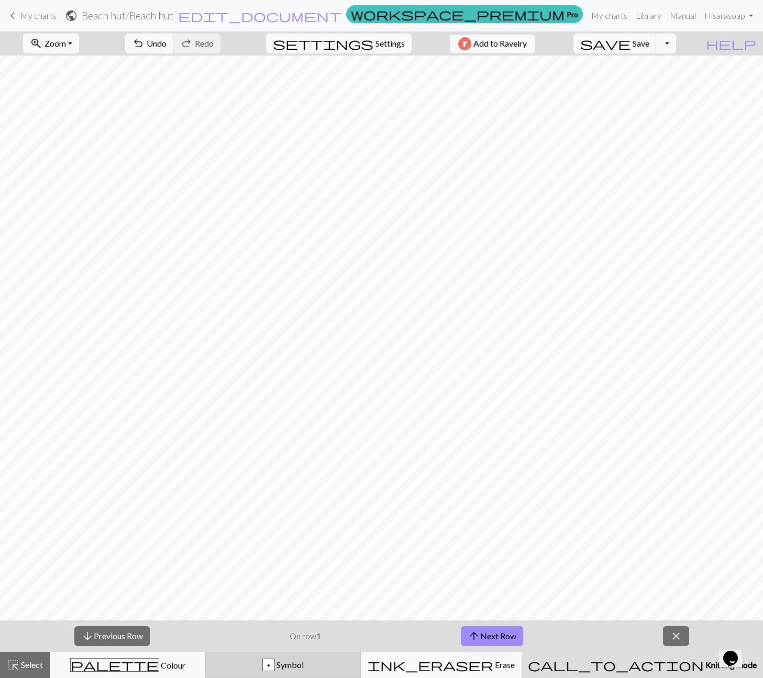
click at [354, 667] on div "p Symbol" at bounding box center [283, 665] width 142 height 13
